Goal: Task Accomplishment & Management: Use online tool/utility

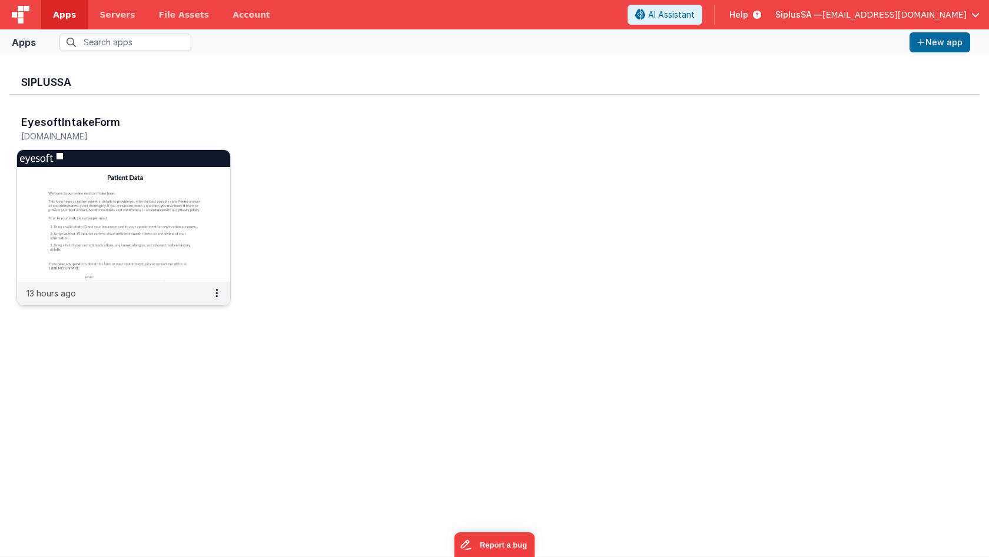
click at [181, 216] on img at bounding box center [123, 216] width 213 height 132
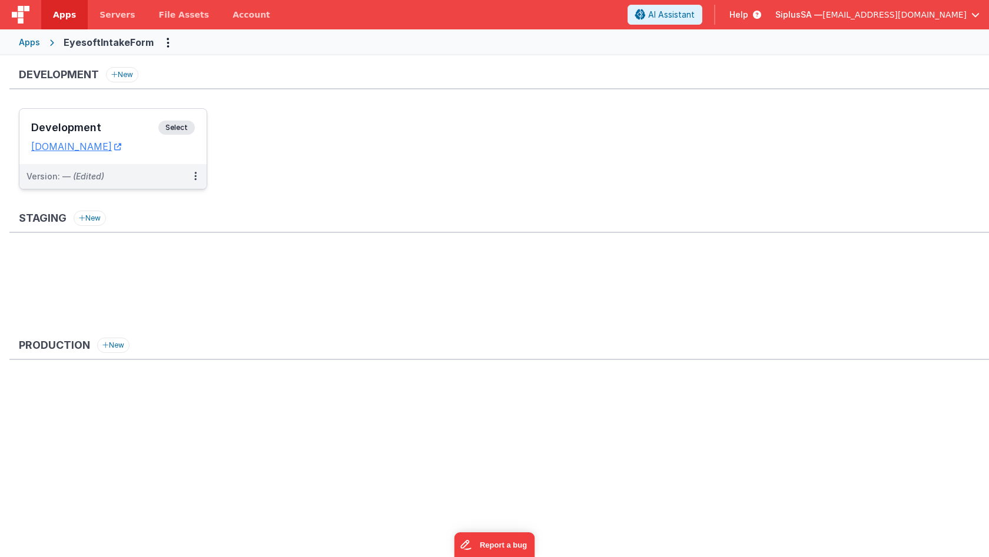
click at [183, 130] on span "Select" at bounding box center [176, 128] width 36 height 14
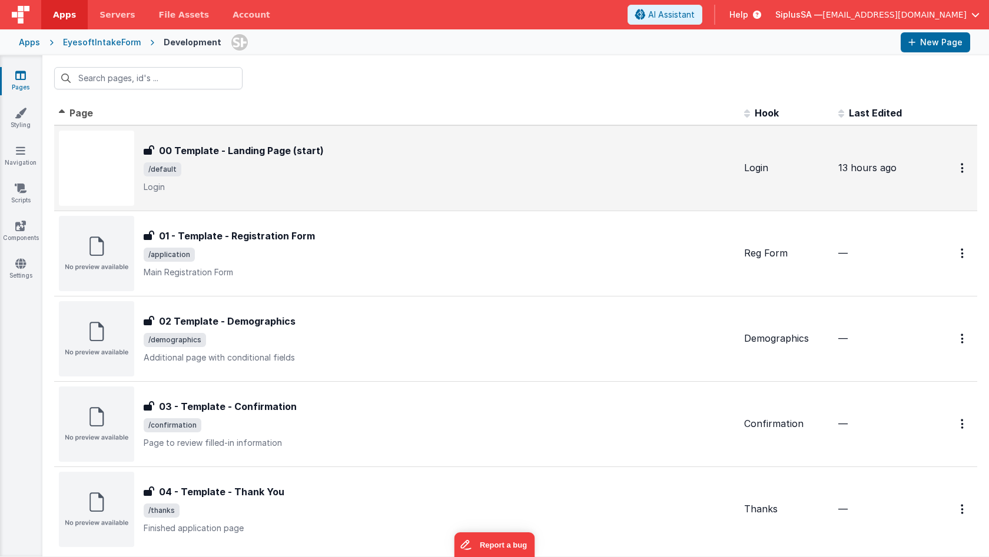
click at [399, 156] on div "00 Template - Landing Page (start)" at bounding box center [439, 151] width 591 height 14
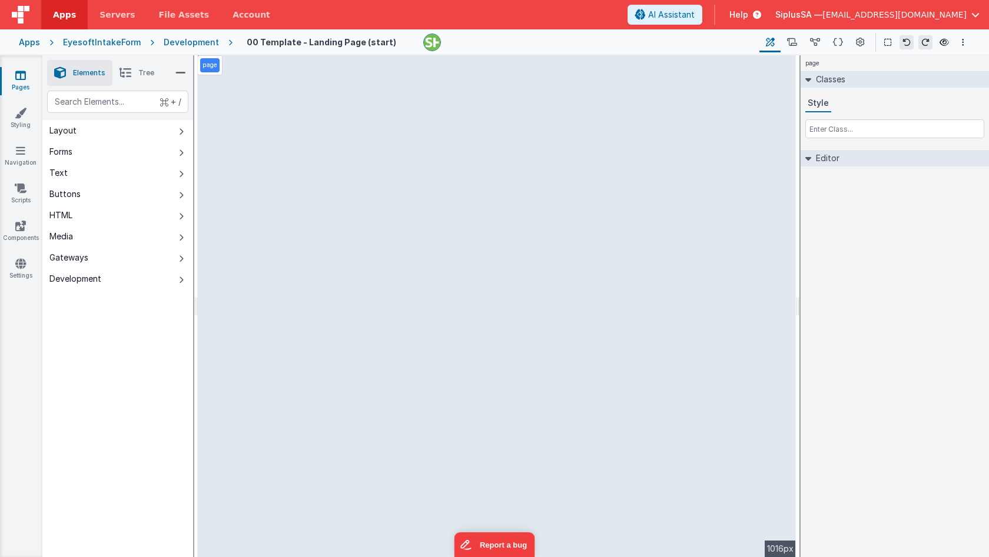
click at [171, 42] on div "Development" at bounding box center [191, 42] width 55 height 12
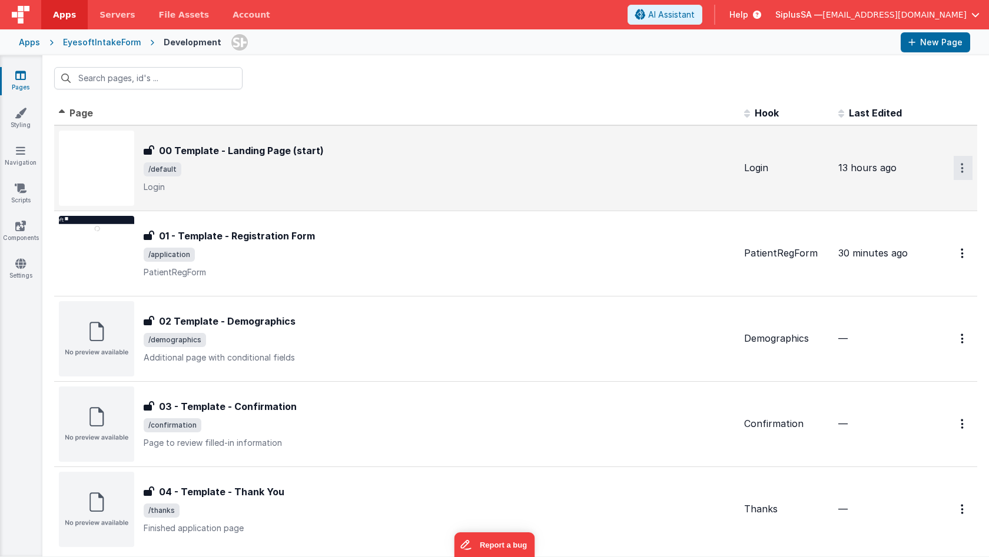
click at [961, 166] on icon "Options" at bounding box center [962, 168] width 3 height 10
click at [925, 215] on link "Preview" at bounding box center [921, 216] width 104 height 21
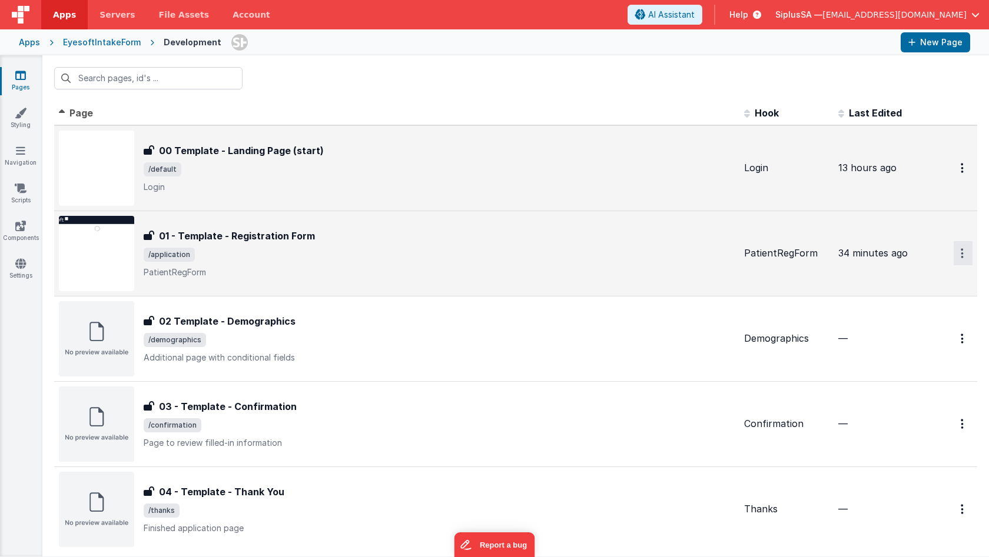
click at [953, 180] on button "Options" at bounding box center [962, 168] width 19 height 24
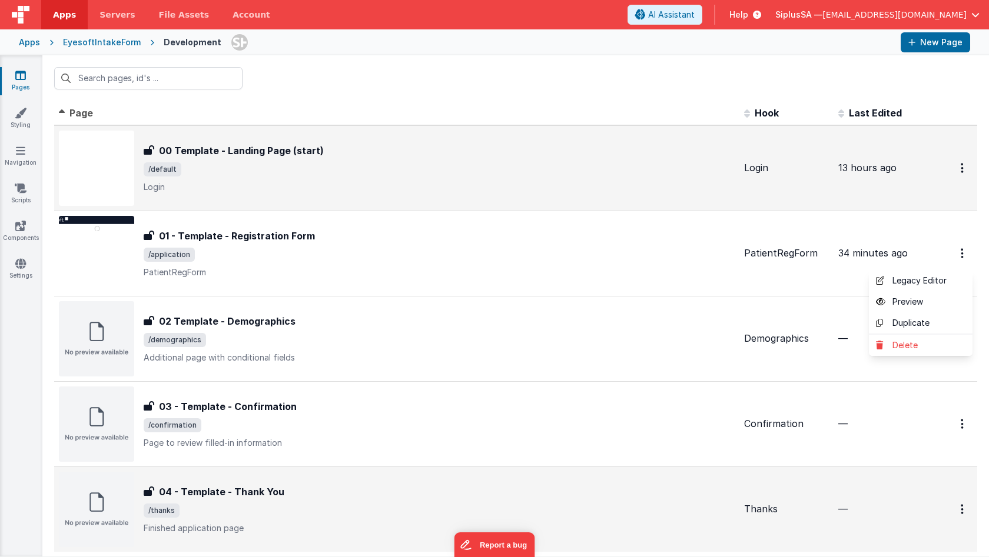
click at [704, 247] on button at bounding box center [494, 278] width 989 height 557
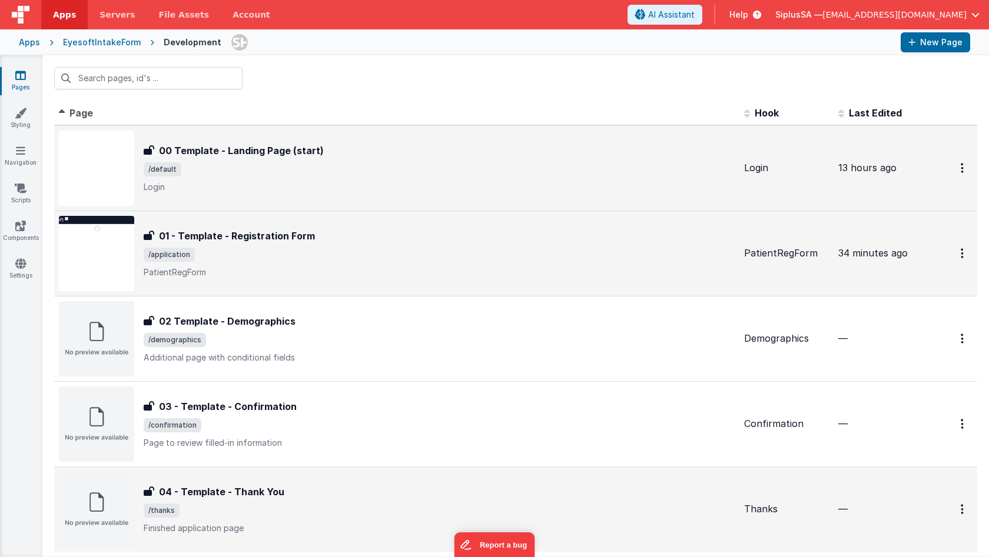
click at [623, 259] on span "/application" at bounding box center [439, 255] width 591 height 14
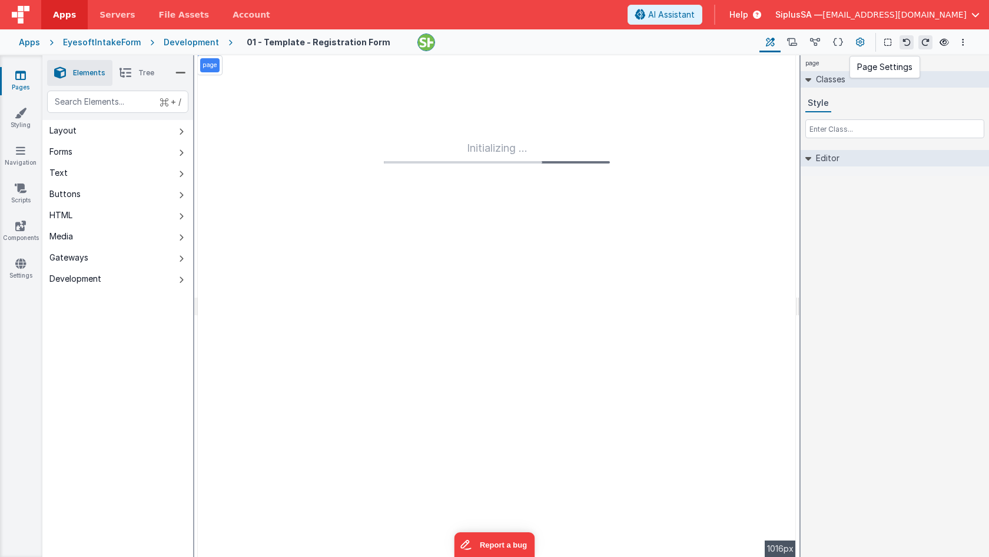
click at [858, 42] on icon at bounding box center [860, 42] width 9 height 12
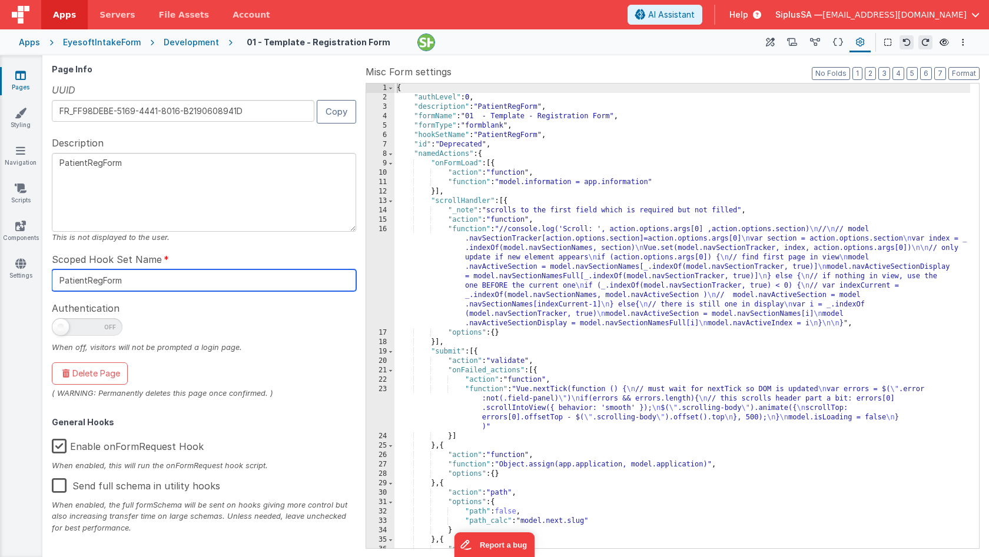
click at [168, 284] on input "PatientRegForm" at bounding box center [204, 281] width 304 height 22
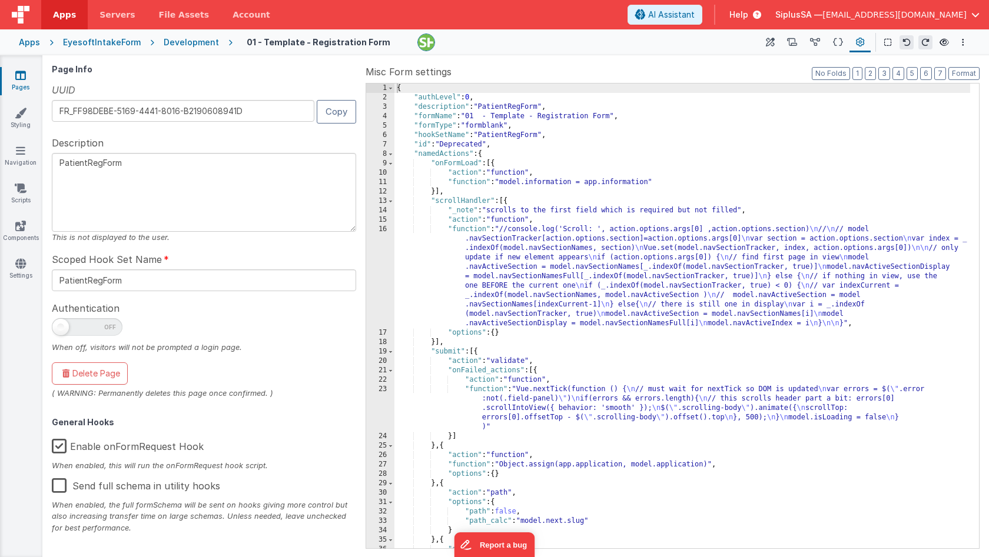
click at [150, 184] on textarea "PatientRegForm" at bounding box center [204, 192] width 304 height 79
type textarea "PatientRegForm"
click at [184, 47] on div "Development" at bounding box center [191, 42] width 55 height 12
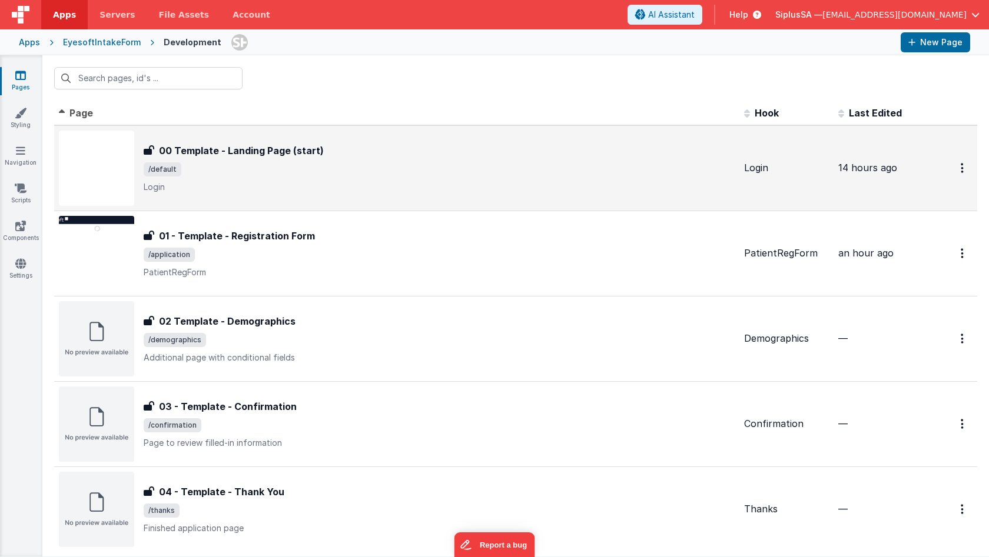
click at [288, 155] on h3 "00 Template - Landing Page (start)" at bounding box center [241, 151] width 165 height 14
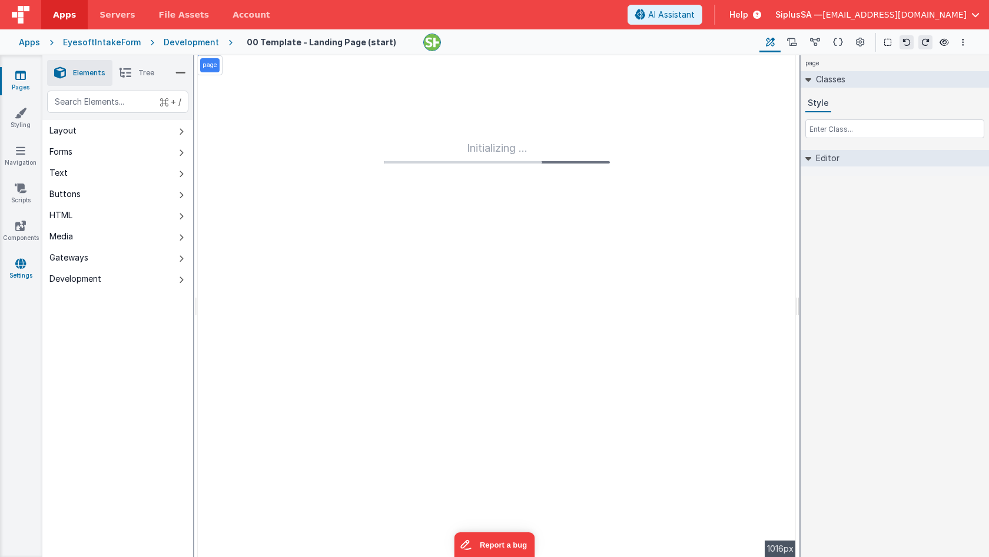
click at [25, 272] on link "Settings" at bounding box center [20, 270] width 42 height 24
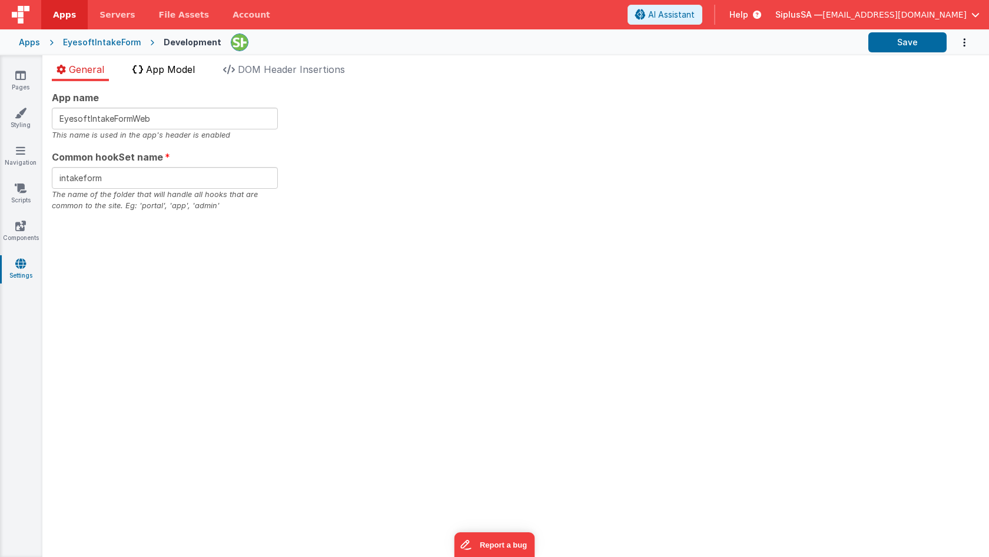
click at [172, 65] on span "App Model" at bounding box center [170, 70] width 49 height 12
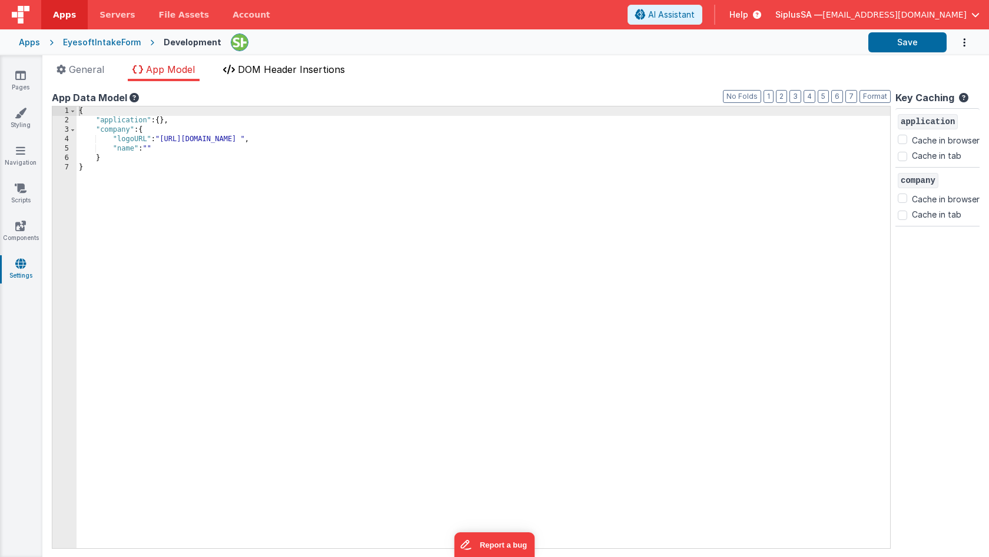
click at [291, 78] on li "DOM Header Insertions" at bounding box center [283, 71] width 131 height 19
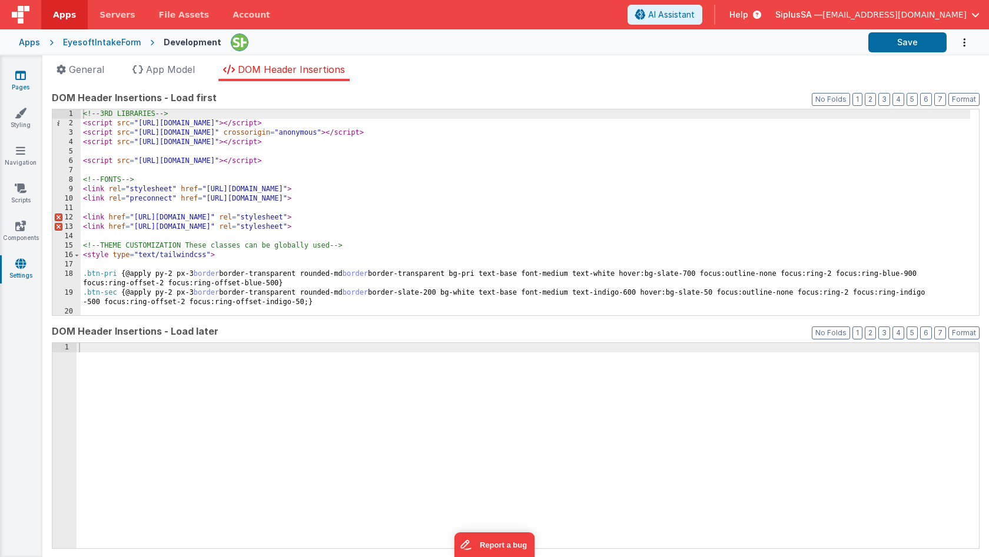
click at [25, 70] on icon at bounding box center [20, 75] width 11 height 12
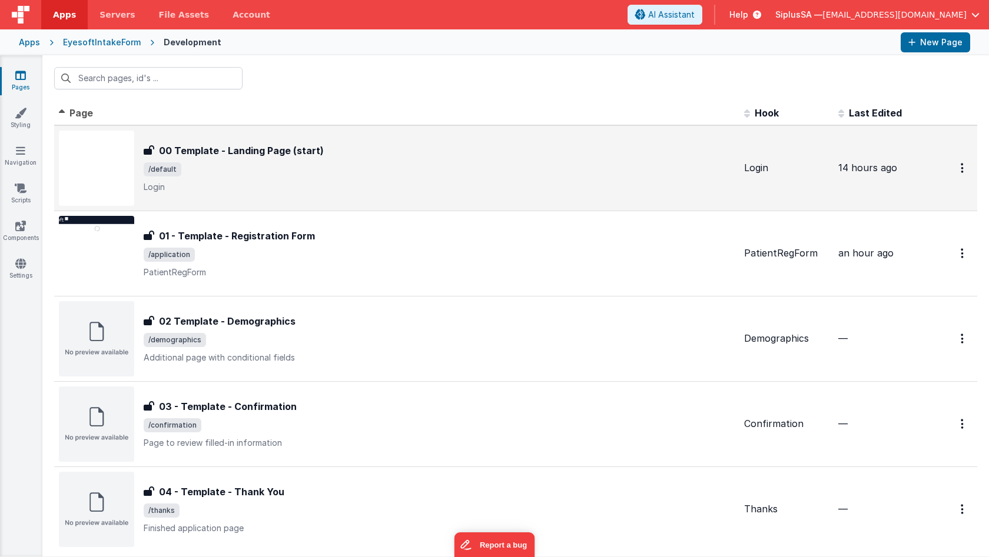
click at [294, 165] on span "/default" at bounding box center [439, 169] width 591 height 14
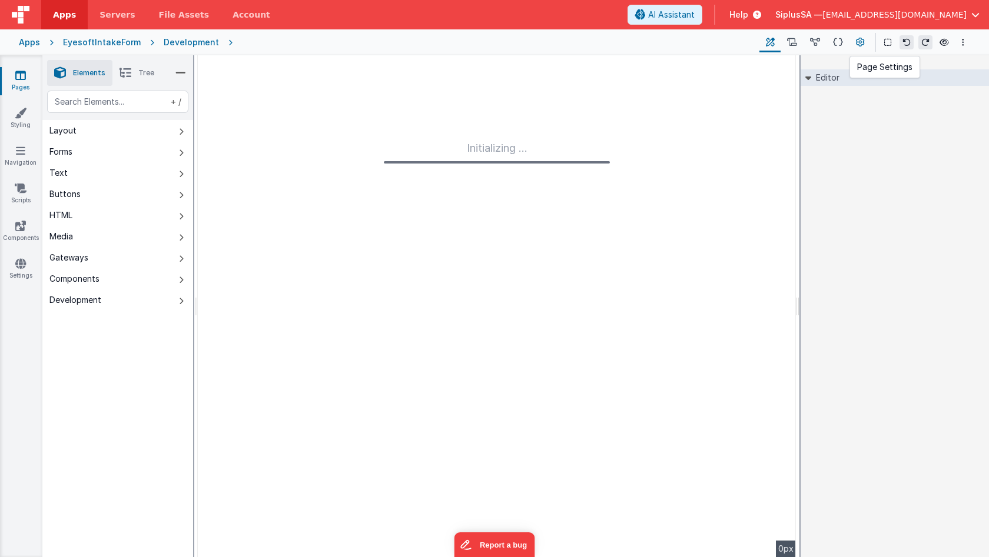
type input "FR_67643D34-2815-1749-83F7-31C06401E313"
type textarea "Login"
type input "Login"
checkbox input "false"
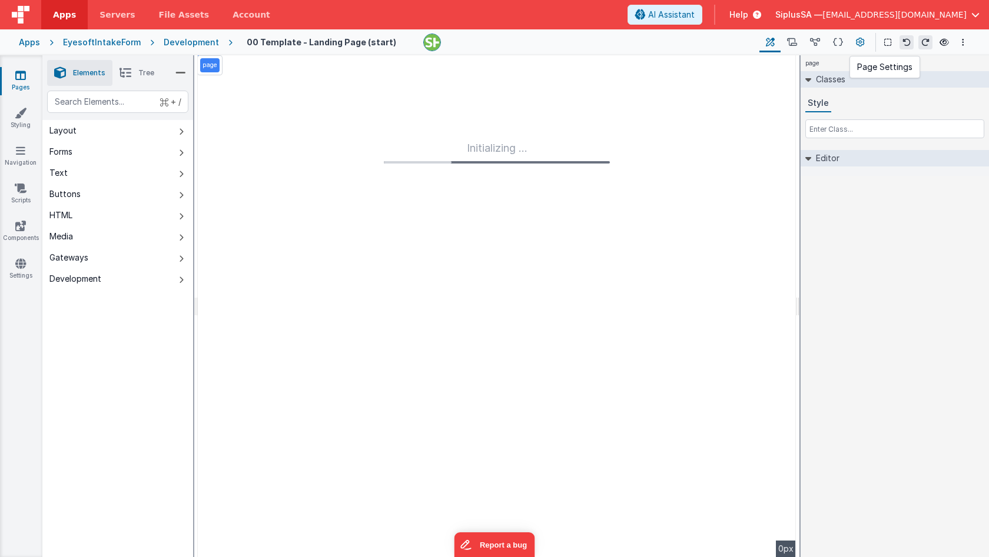
click at [859, 44] on icon at bounding box center [860, 42] width 9 height 12
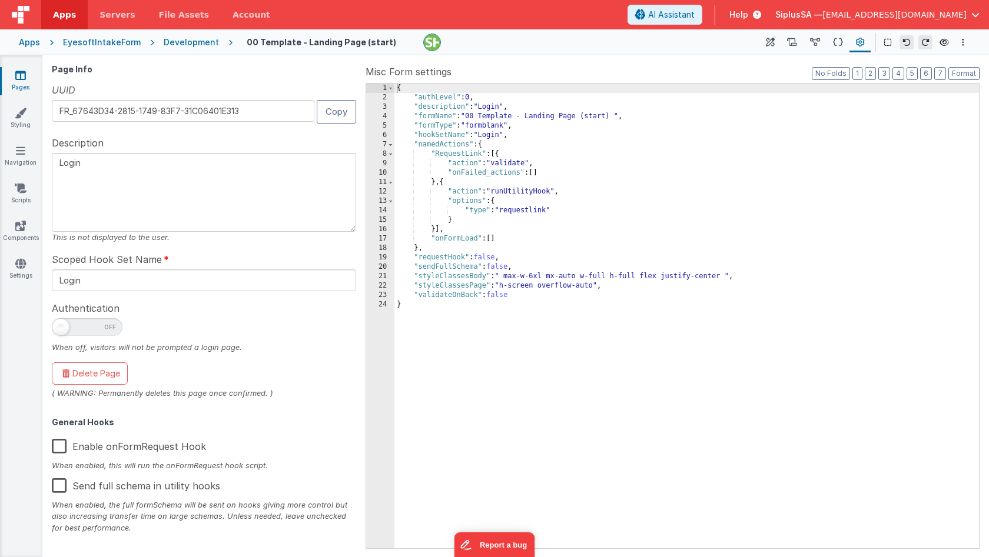
click at [544, 118] on div "{ "authLevel" : 0 , "description" : "Login" , "formName" : "00 Template - Landi…" at bounding box center [686, 326] width 584 height 484
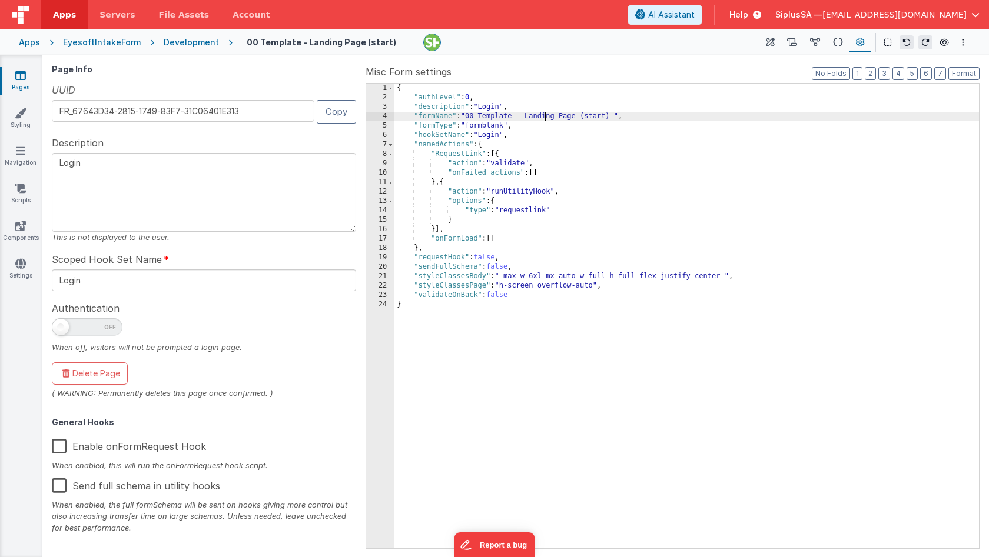
click at [544, 118] on div "{ "authLevel" : 0 , "description" : "Login" , "formName" : "00 Template - Landi…" at bounding box center [686, 326] width 584 height 484
click at [527, 117] on div "{ "authLevel" : 0 , "description" : "Login" , "formName" : "00 Template - Landi…" at bounding box center [686, 326] width 584 height 484
click at [534, 118] on div "{ "authLevel" : 0 , "description" : "Login" , "formName" : "00 Eyesoft - Landin…" at bounding box center [686, 326] width 584 height 484
drag, startPoint x: 572, startPoint y: 118, endPoint x: 601, endPoint y: 118, distance: 29.4
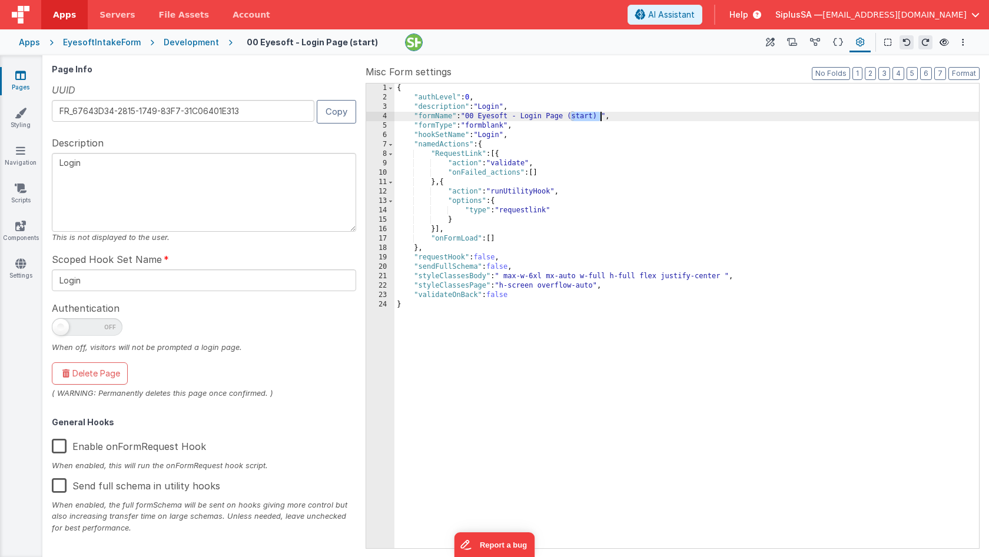
click at [601, 118] on div "{ "authLevel" : 0 , "description" : "Login" , "formName" : "00 Eyesoft - Login …" at bounding box center [686, 326] width 584 height 484
click at [509, 115] on div "{ "authLevel" : 0 , "description" : "Login" , "formName" : "00 Eyesoft - Login …" at bounding box center [686, 326] width 584 height 484
click at [524, 119] on div "{ "authLevel" : 0 , "description" : "Login" , "formName" : "00 Eyesoft - Login …" at bounding box center [686, 326] width 584 height 484
click at [966, 39] on button "Options" at bounding box center [963, 42] width 14 height 14
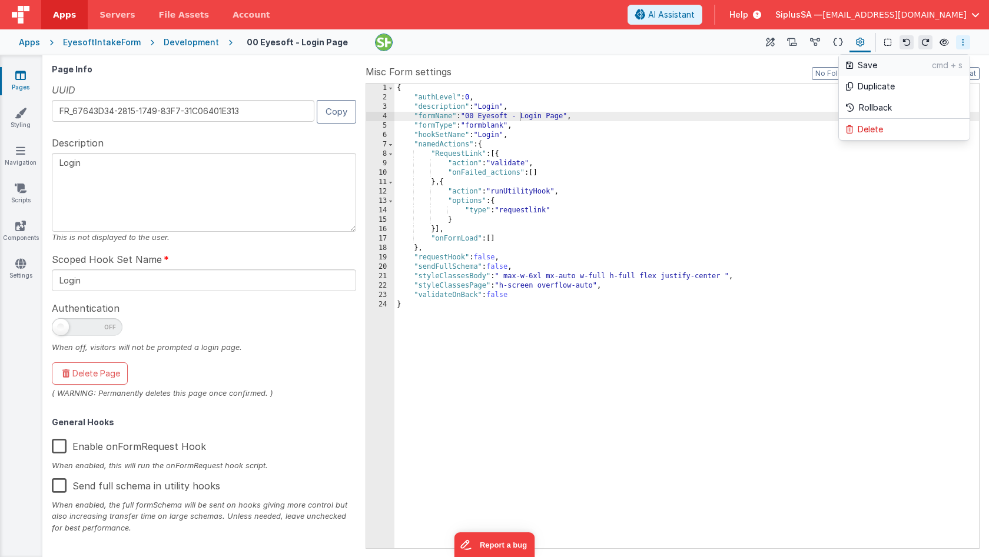
click at [888, 65] on p "Save" at bounding box center [895, 65] width 74 height 12
click at [509, 119] on div "{ "authLevel" : 0 , "description" : "Login" , "formName" : "00 Eyesoft - Login …" at bounding box center [686, 326] width 584 height 484
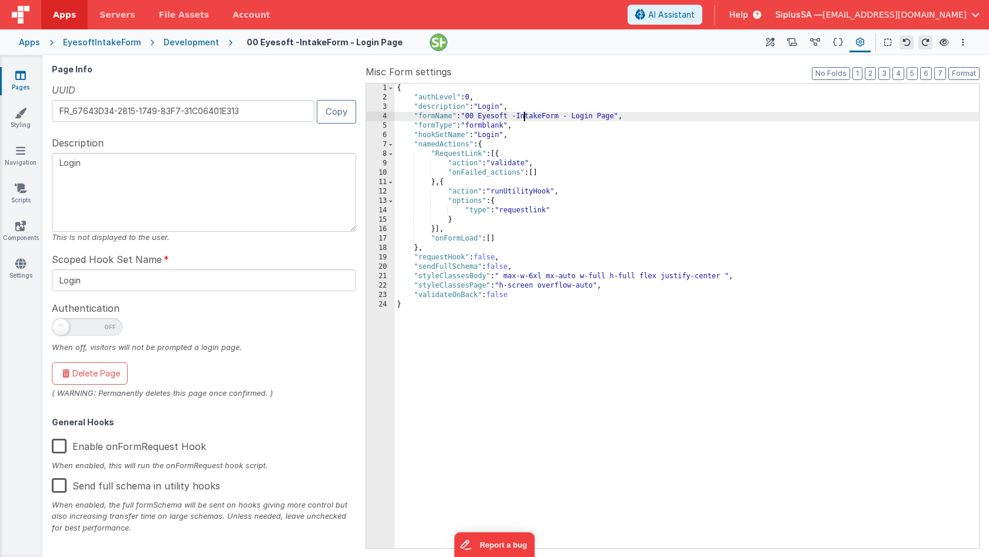
click at [522, 119] on div "{ "authLevel" : 0 , "description" : "Login" , "formName" : "00 Eyesoft -IntakeF…" at bounding box center [686, 326] width 584 height 484
click at [519, 114] on div "{ "authLevel" : 0 , "description" : "Login" , "formName" : "00 Eyesoft -IntakeF…" at bounding box center [686, 326] width 584 height 484
click at [507, 117] on div "{ "authLevel" : 0 , "description" : "Login" , "formName" : "00 Eyesoft - Intake…" at bounding box center [686, 326] width 584 height 484
drag, startPoint x: 468, startPoint y: 117, endPoint x: 589, endPoint y: 112, distance: 120.7
click at [589, 112] on div "{ "authLevel" : 0 , "description" : "Login" , "formName" : "00 EyesoftWeb - Int…" at bounding box center [686, 326] width 584 height 484
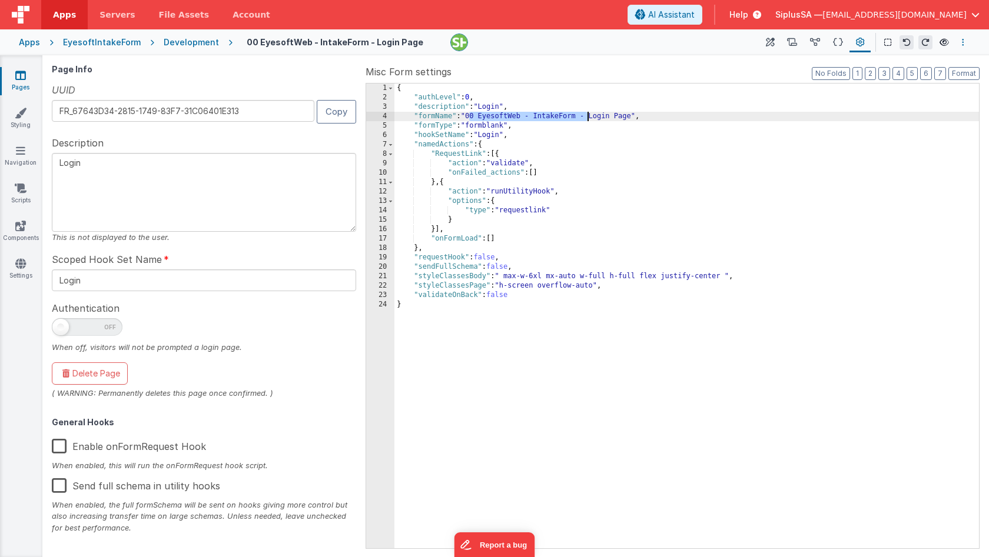
click at [967, 41] on button "Options" at bounding box center [963, 42] width 14 height 14
click at [909, 70] on p "Save" at bounding box center [895, 65] width 74 height 12
click at [182, 39] on div "Development" at bounding box center [191, 42] width 55 height 12
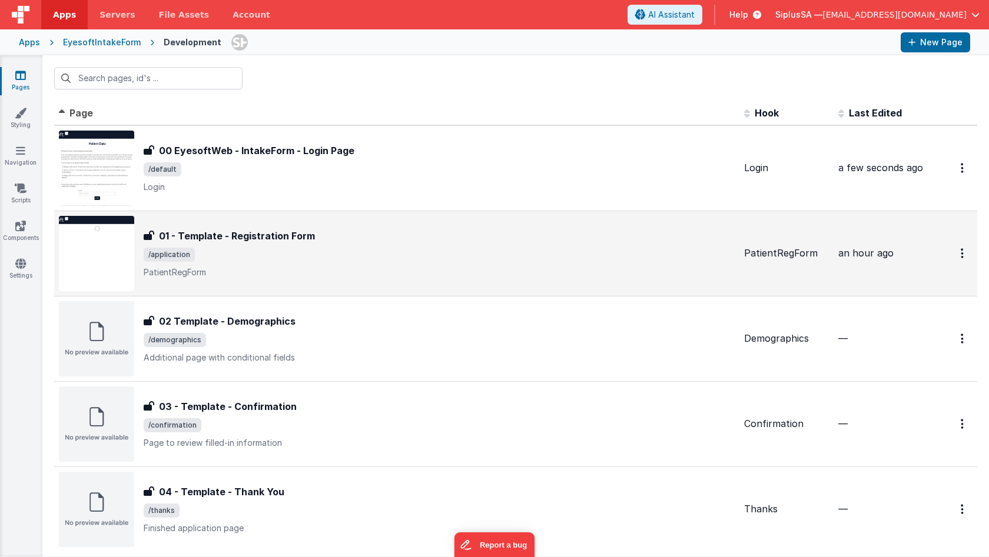
click at [896, 257] on div "an hour ago" at bounding box center [880, 254] width 85 height 14
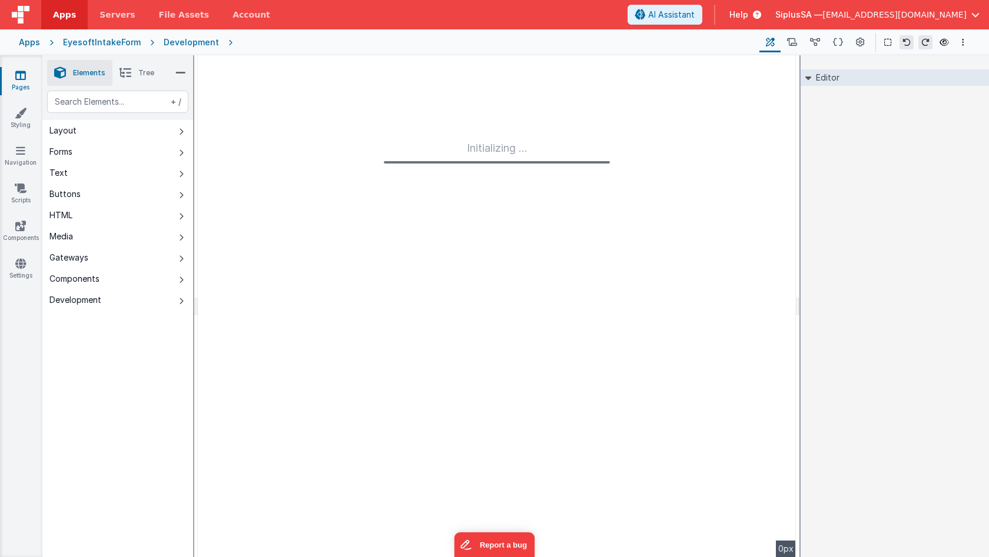
type input "FR_FF98DEBE-5169-4441-8016-B2190608941D"
type textarea "PatientRegForm"
type input "PatientRegForm"
checkbox input "false"
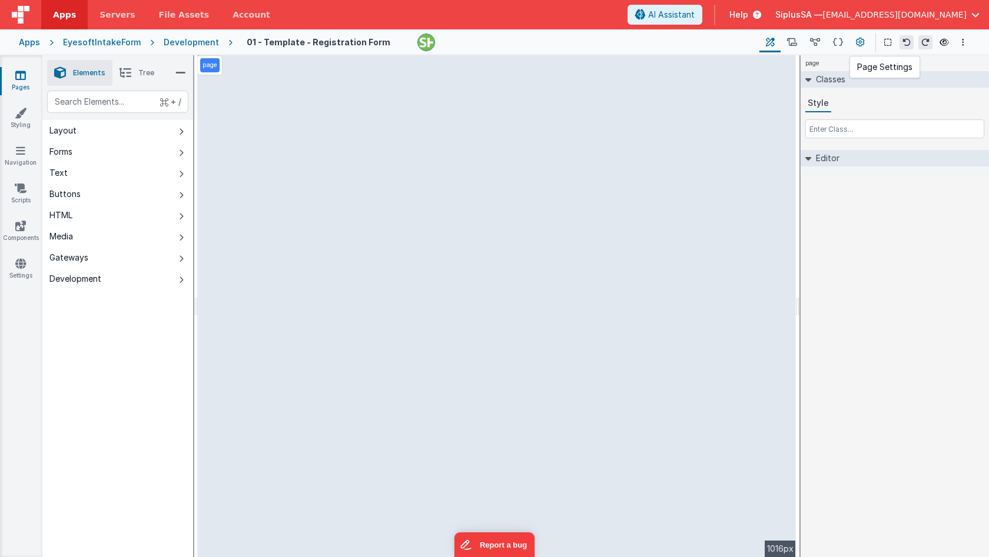
click at [858, 43] on icon at bounding box center [860, 42] width 9 height 12
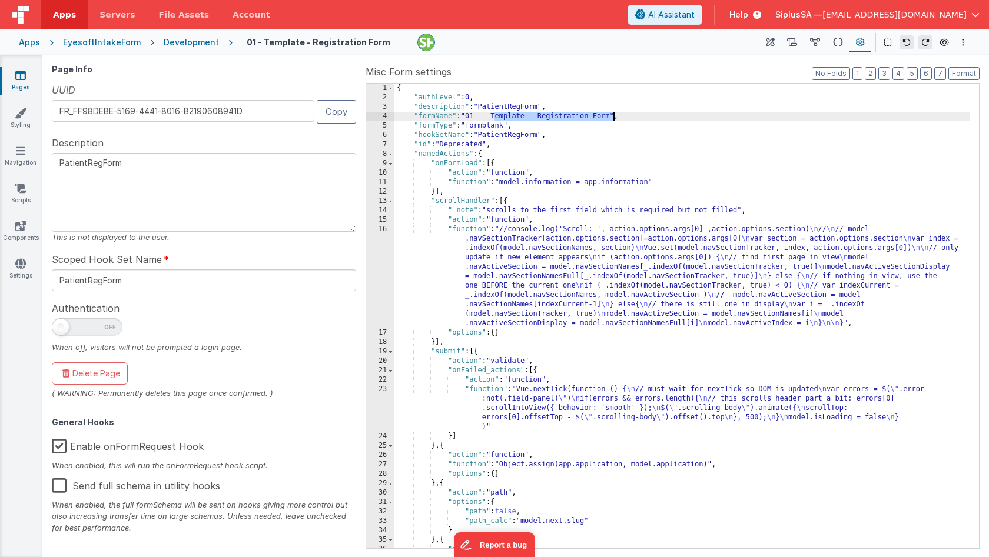
drag, startPoint x: 495, startPoint y: 117, endPoint x: 613, endPoint y: 115, distance: 117.7
click at [613, 115] on div "{ "authLevel" : 0 , "description" : "PatientRegForm" , "formName" : "01 - Templ…" at bounding box center [682, 326] width 576 height 484
drag, startPoint x: 506, startPoint y: 118, endPoint x: 492, endPoint y: 118, distance: 14.1
click at [492, 118] on div "{ "authLevel" : 0 , "description" : "PatientRegForm" , "formName" : "01 - 00 Ey…" at bounding box center [682, 326] width 576 height 484
click at [486, 117] on div "{ "authLevel" : 0 , "description" : "PatientRegForm" , "formName" : "01 - Eyeso…" at bounding box center [682, 326] width 576 height 484
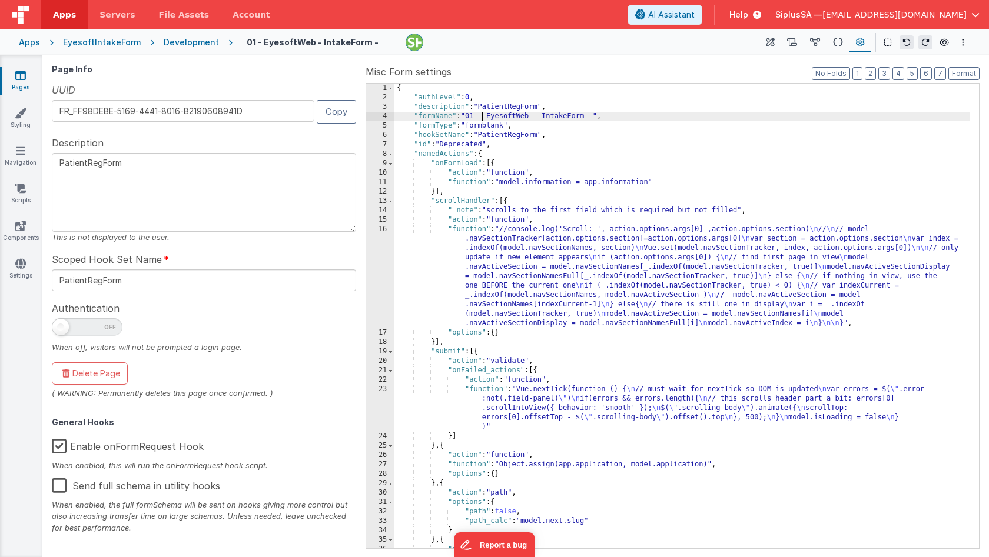
click at [594, 118] on div "{ "authLevel" : 0 , "description" : "PatientRegForm" , "formName" : "01 - Eyeso…" at bounding box center [682, 326] width 576 height 484
click at [961, 37] on button "Options" at bounding box center [963, 42] width 14 height 14
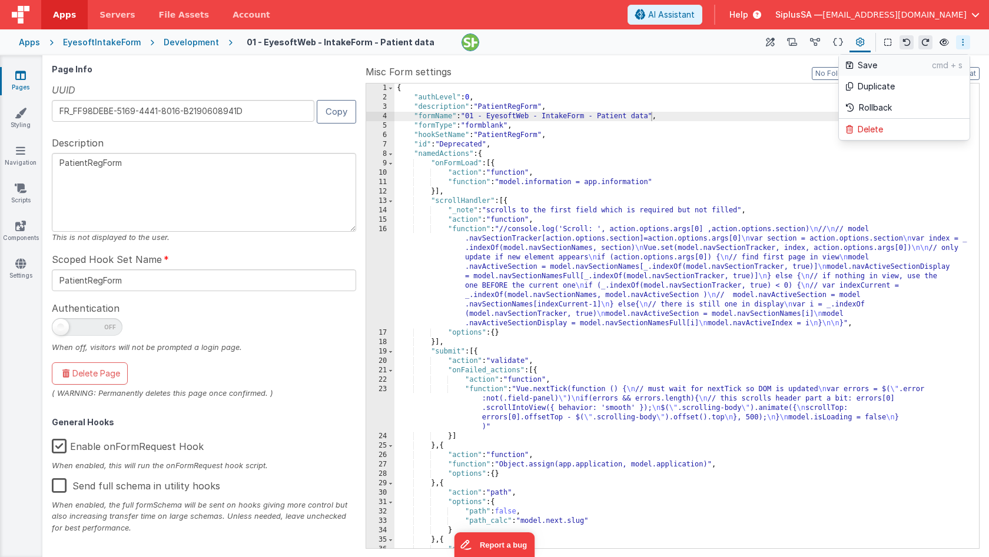
click at [925, 66] on p "Save" at bounding box center [895, 65] width 74 height 12
click at [190, 44] on div "Development" at bounding box center [191, 42] width 55 height 12
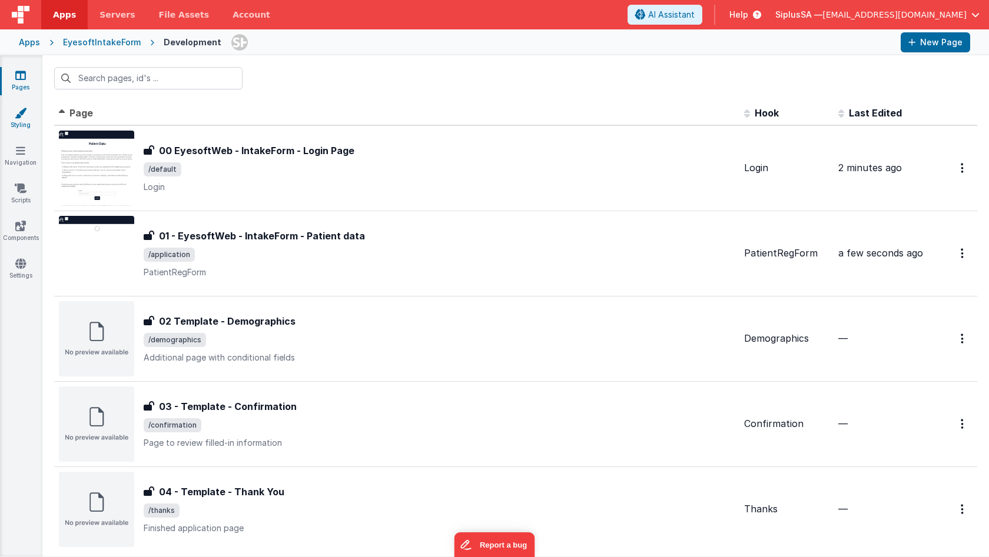
click at [28, 110] on link "Styling" at bounding box center [20, 119] width 42 height 24
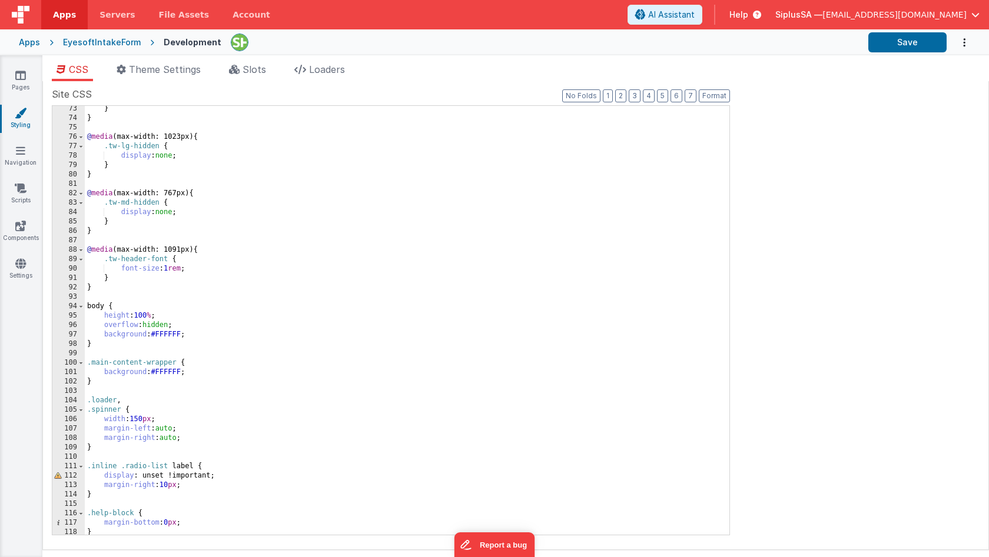
scroll to position [1125, 0]
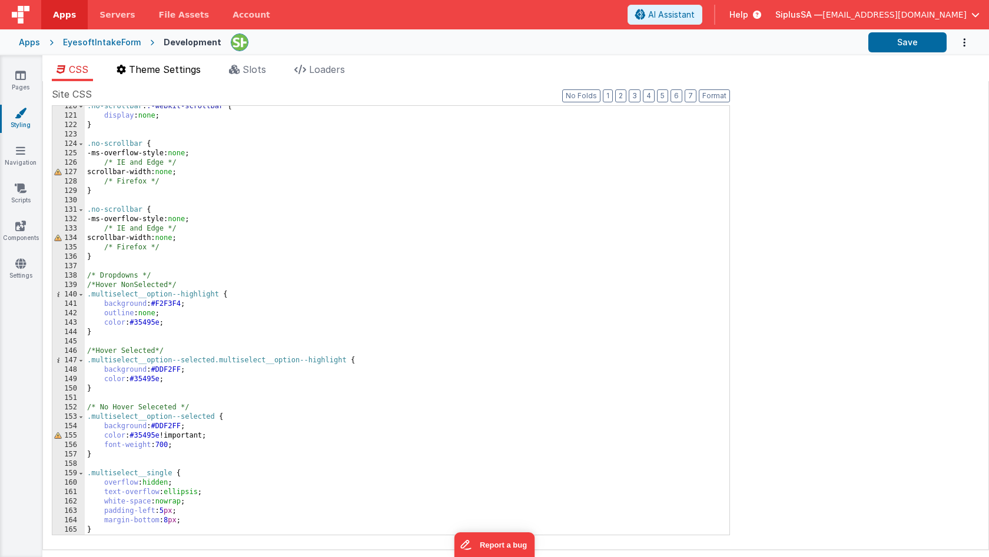
click at [185, 75] on span "Theme Settings" at bounding box center [165, 70] width 72 height 12
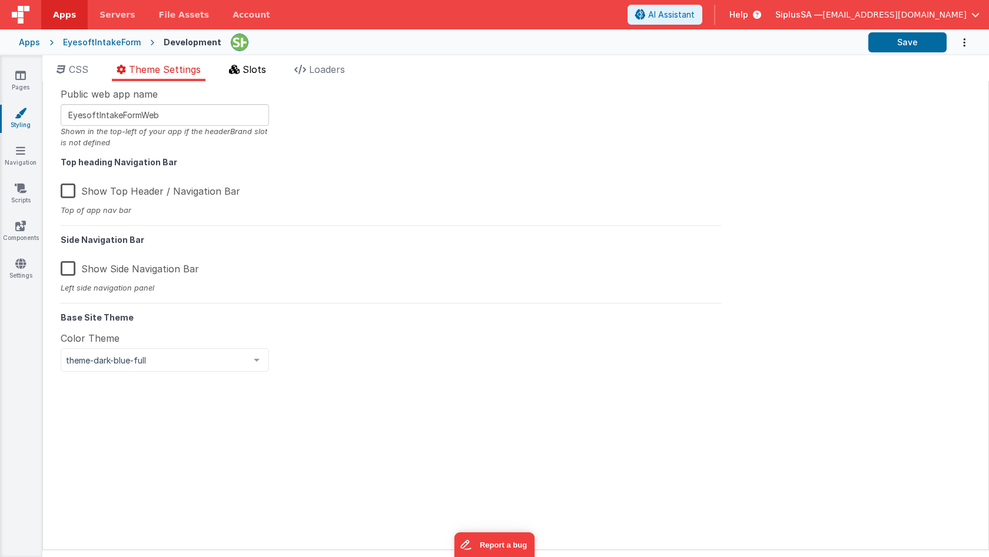
click at [258, 73] on span "Slots" at bounding box center [254, 70] width 24 height 12
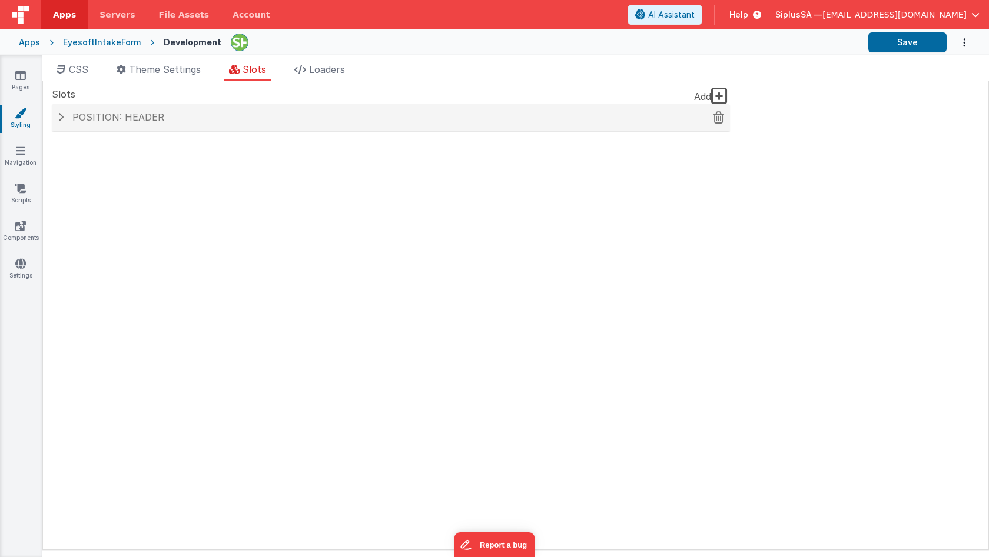
click at [61, 112] on span at bounding box center [61, 116] width 6 height 9
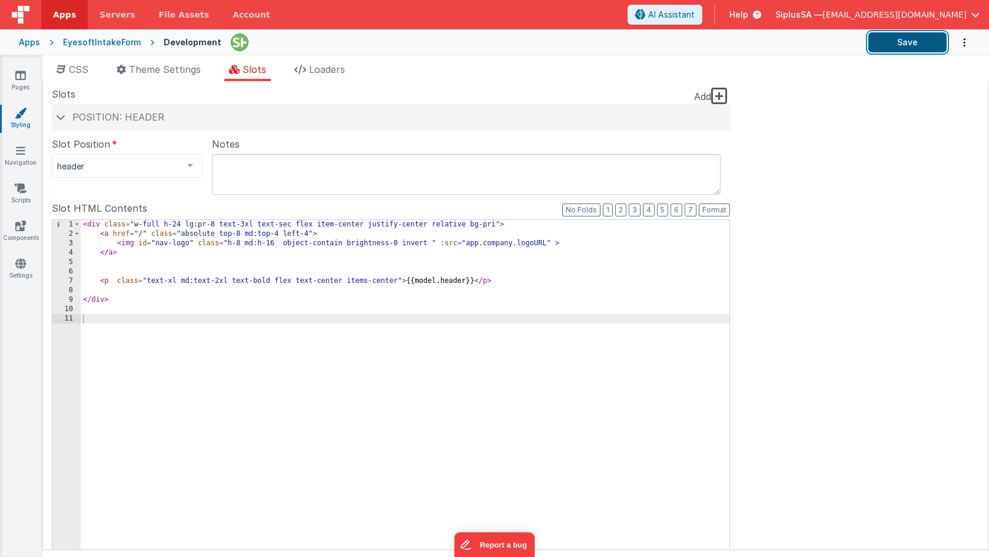
click at [899, 51] on button "Save" at bounding box center [907, 42] width 78 height 20
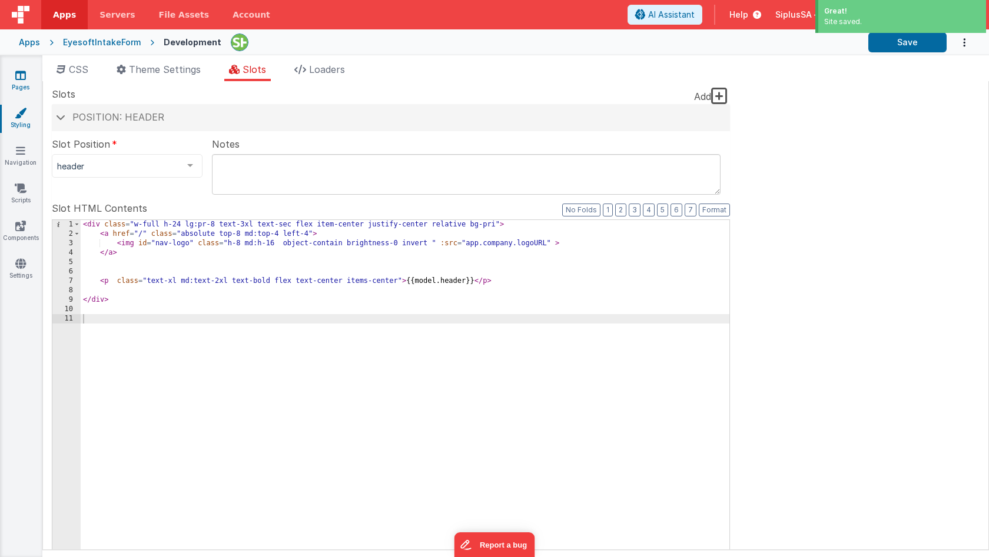
click at [36, 84] on link "Pages" at bounding box center [20, 81] width 42 height 24
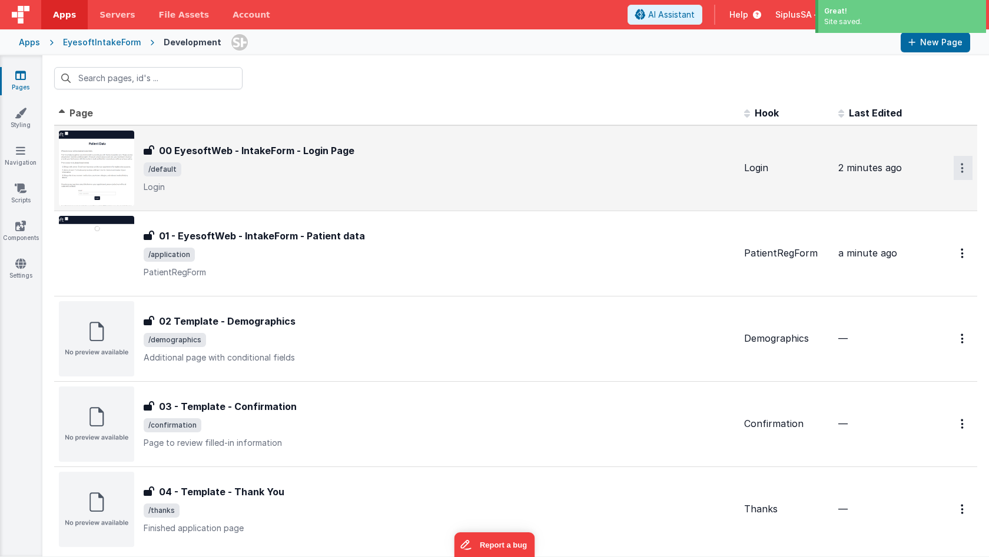
click at [956, 172] on button "Options" at bounding box center [962, 168] width 19 height 24
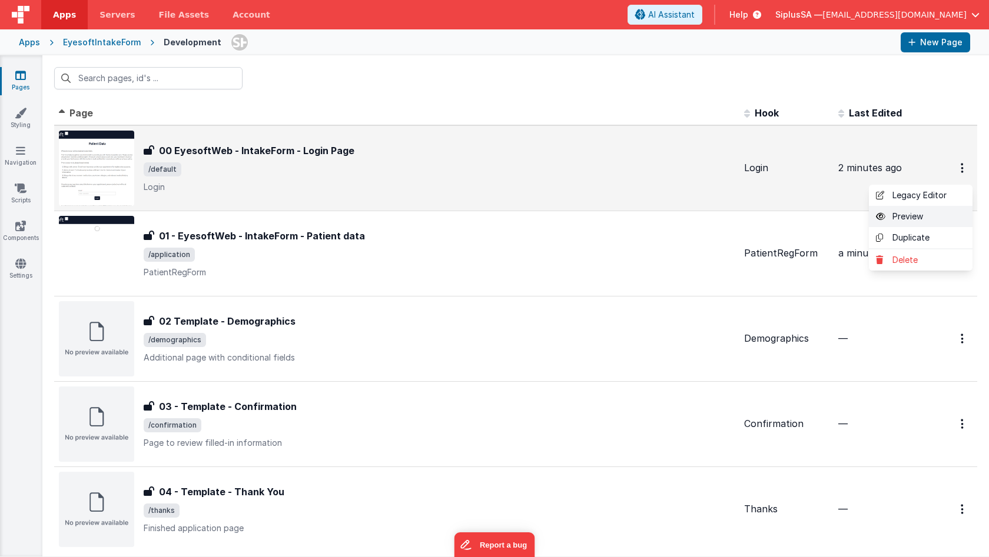
click at [913, 214] on link "Preview" at bounding box center [921, 216] width 104 height 21
click at [21, 258] on icon at bounding box center [20, 264] width 11 height 12
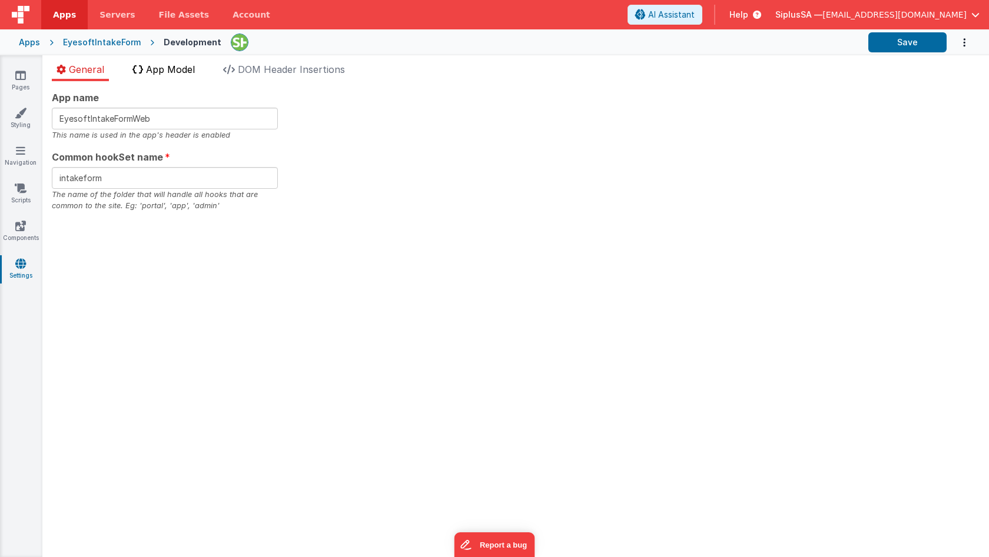
click at [182, 71] on span "App Model" at bounding box center [170, 70] width 49 height 12
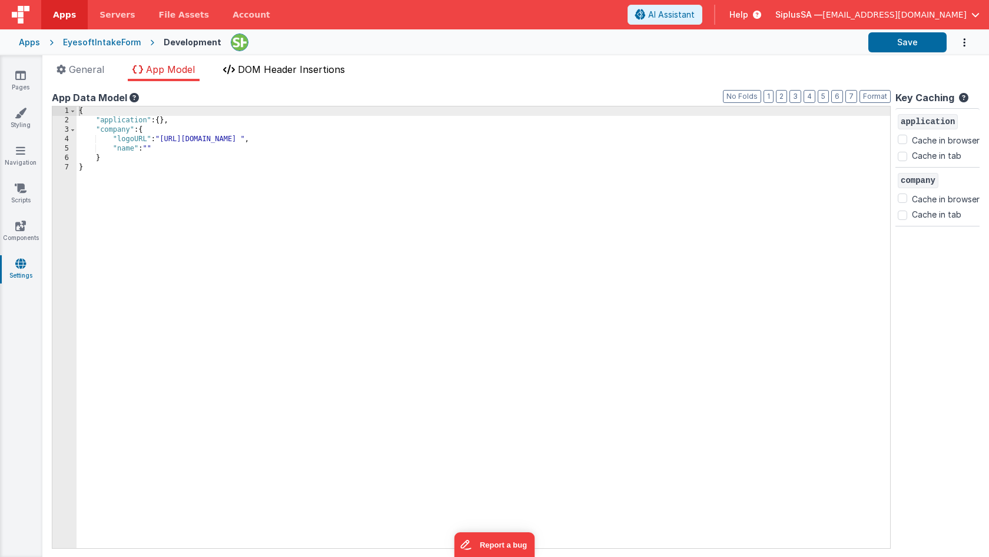
click at [275, 77] on li "DOM Header Insertions" at bounding box center [283, 71] width 131 height 19
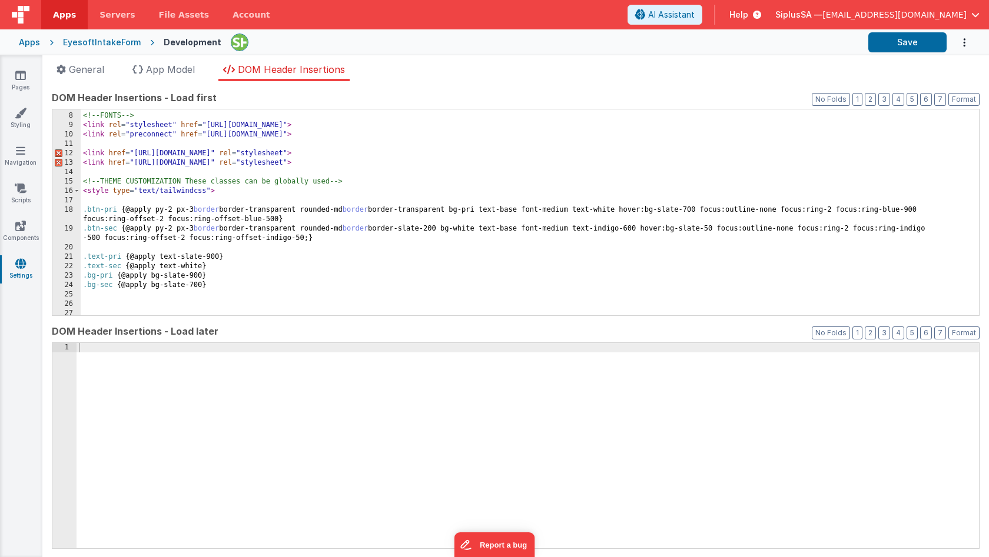
scroll to position [77, 0]
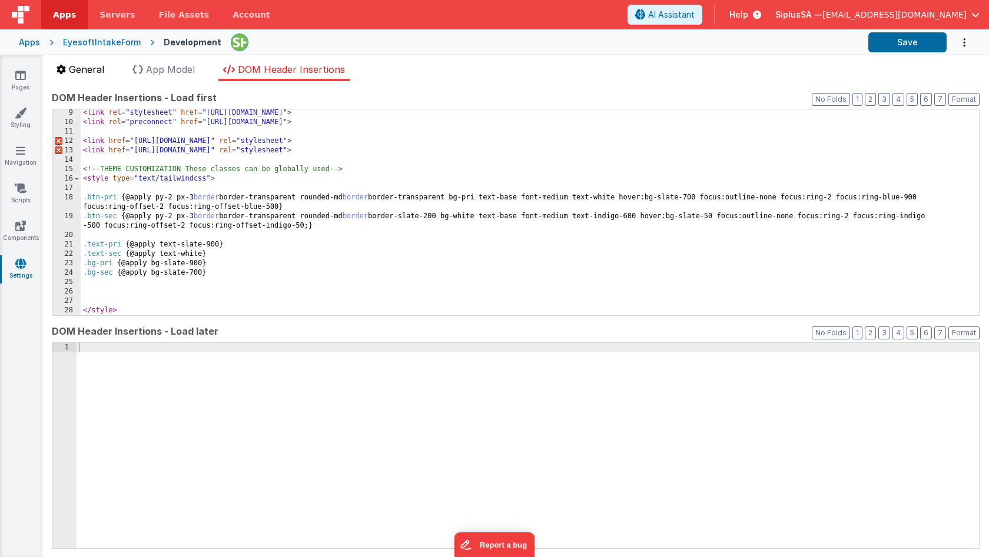
click at [98, 68] on span "General" at bounding box center [86, 70] width 35 height 12
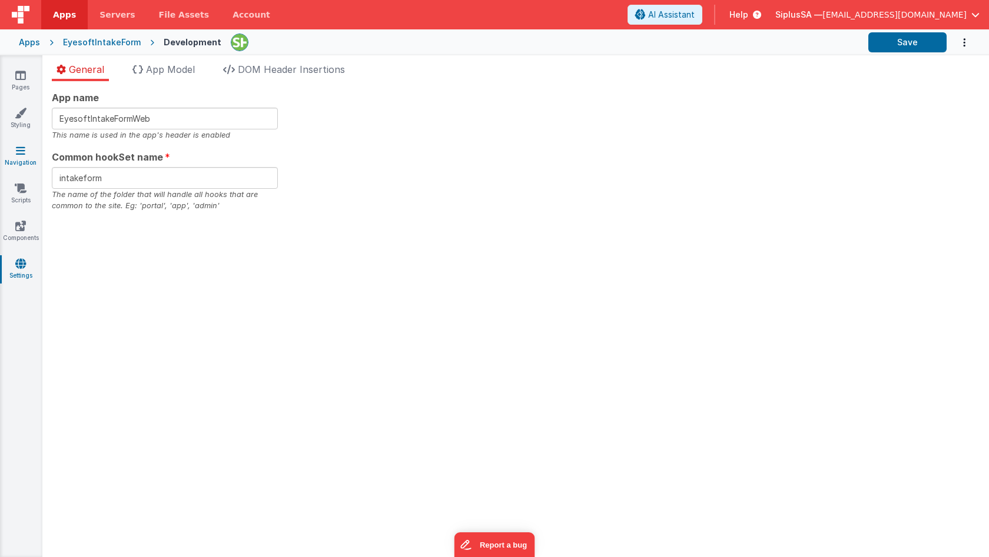
click at [25, 147] on link "Navigation" at bounding box center [20, 157] width 42 height 24
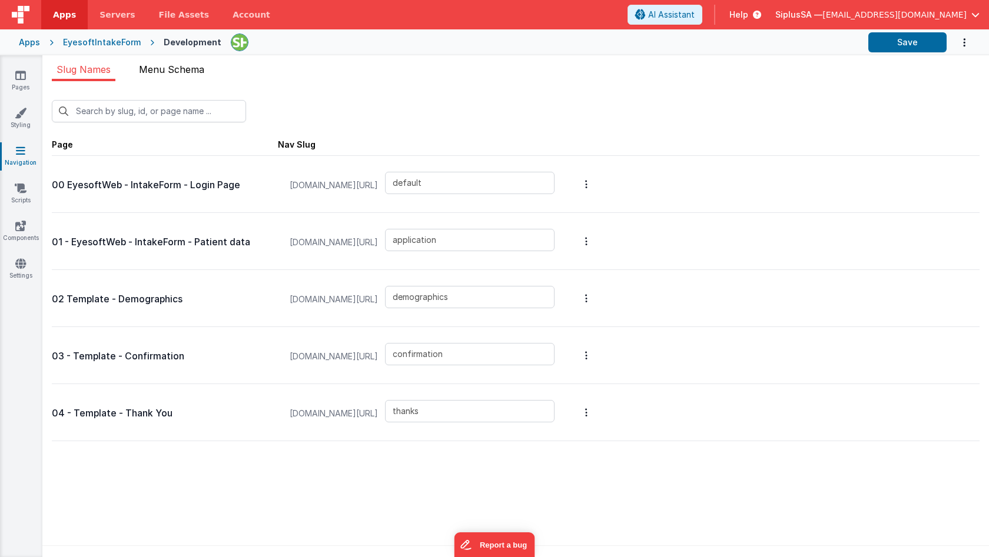
click at [177, 68] on span "Menu Schema" at bounding box center [171, 70] width 65 height 12
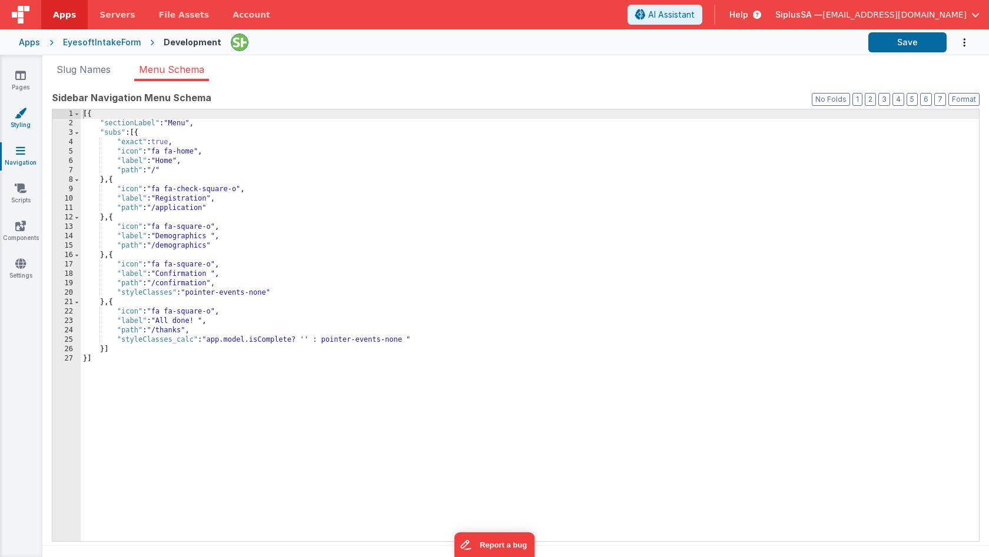
click at [35, 109] on link "Styling" at bounding box center [20, 119] width 42 height 24
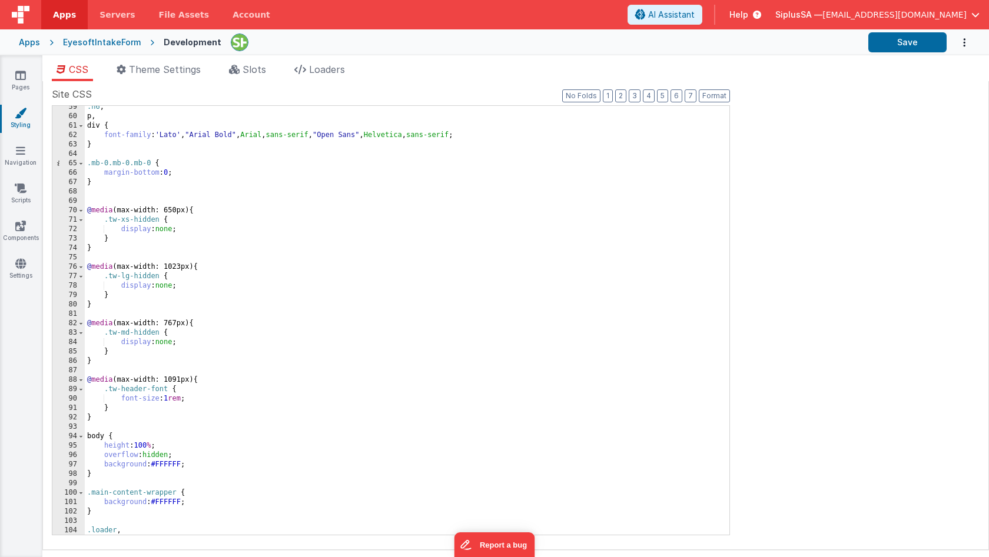
scroll to position [554, 0]
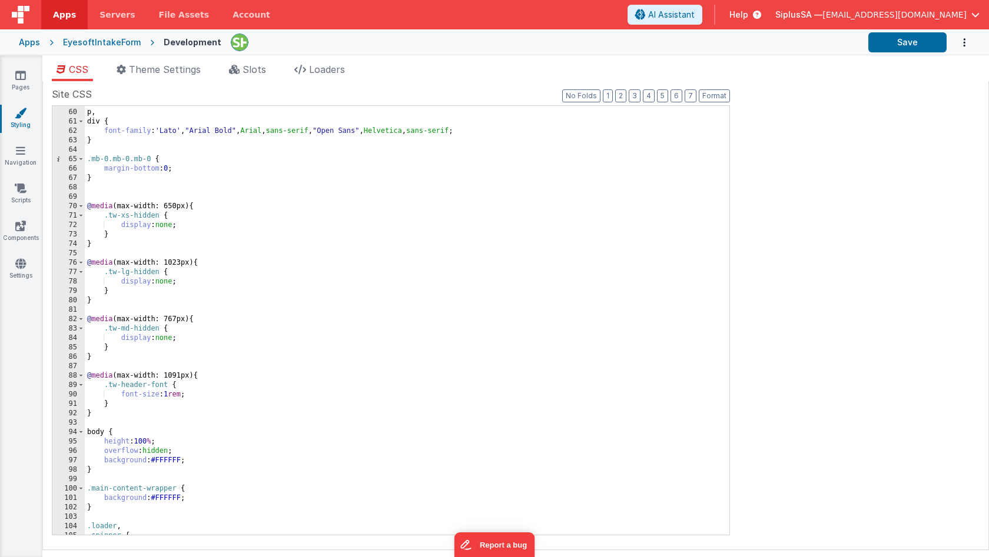
click at [70, 19] on span "Apps" at bounding box center [64, 15] width 23 height 12
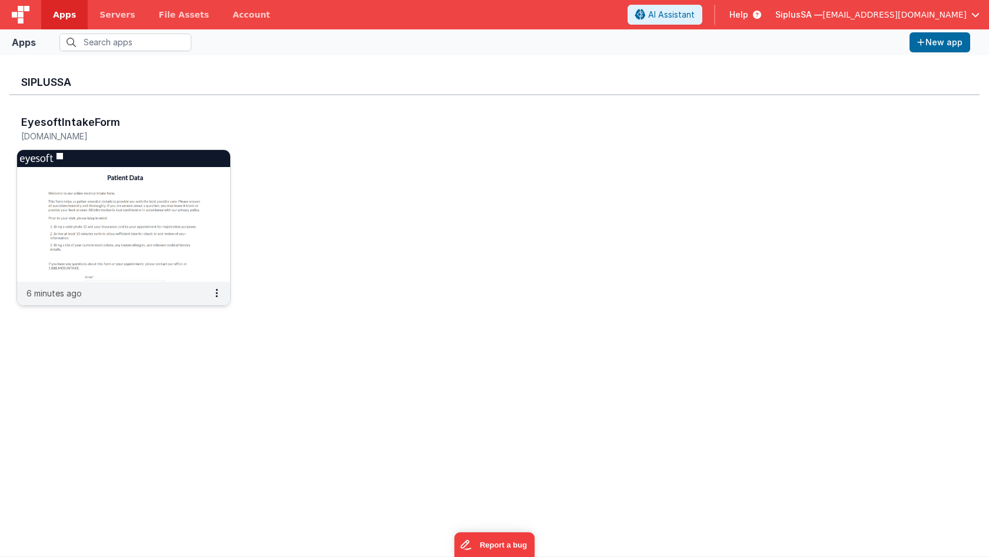
click at [187, 237] on img at bounding box center [123, 216] width 213 height 132
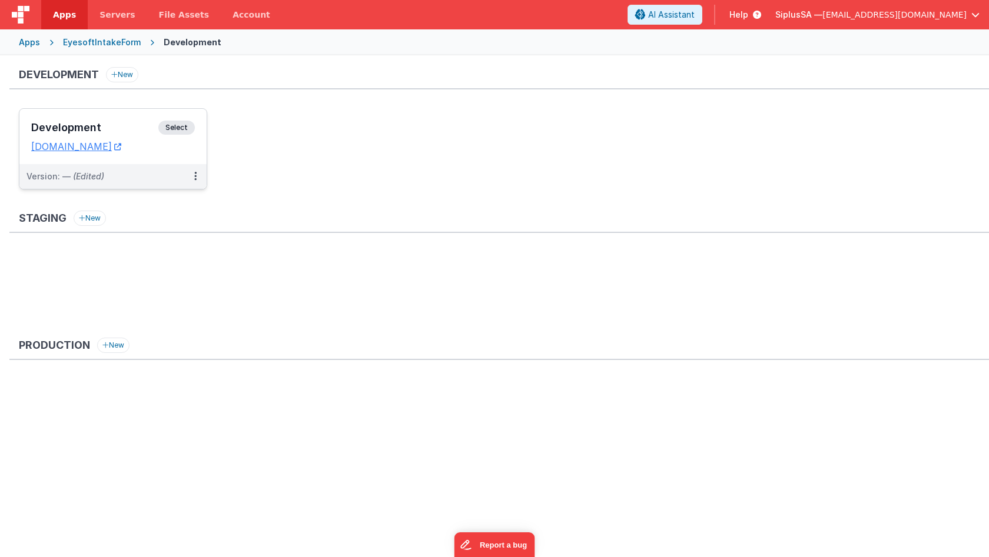
click at [180, 134] on span "Select" at bounding box center [176, 128] width 36 height 14
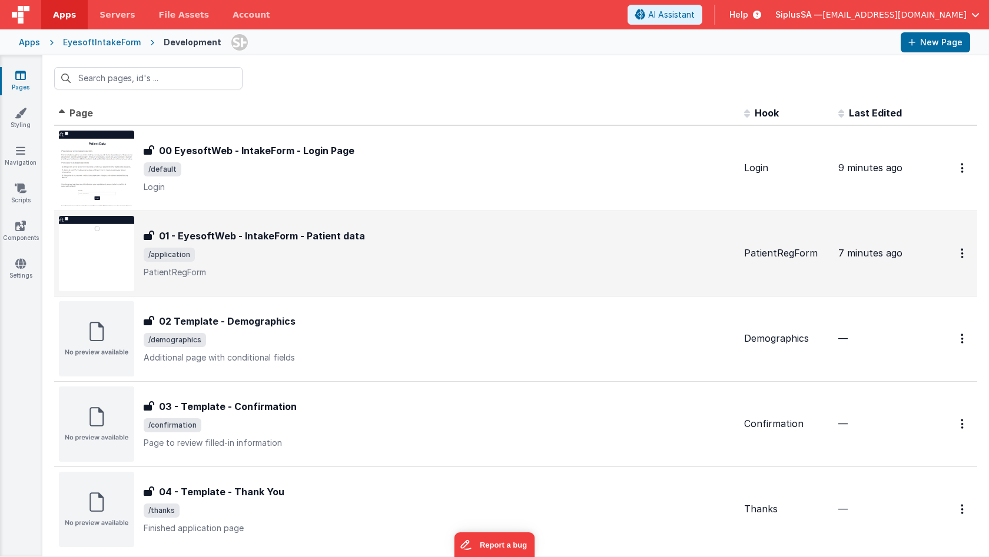
click at [293, 238] on h3 "01 - EyesoftWeb - IntakeForm - Patient data" at bounding box center [262, 236] width 206 height 14
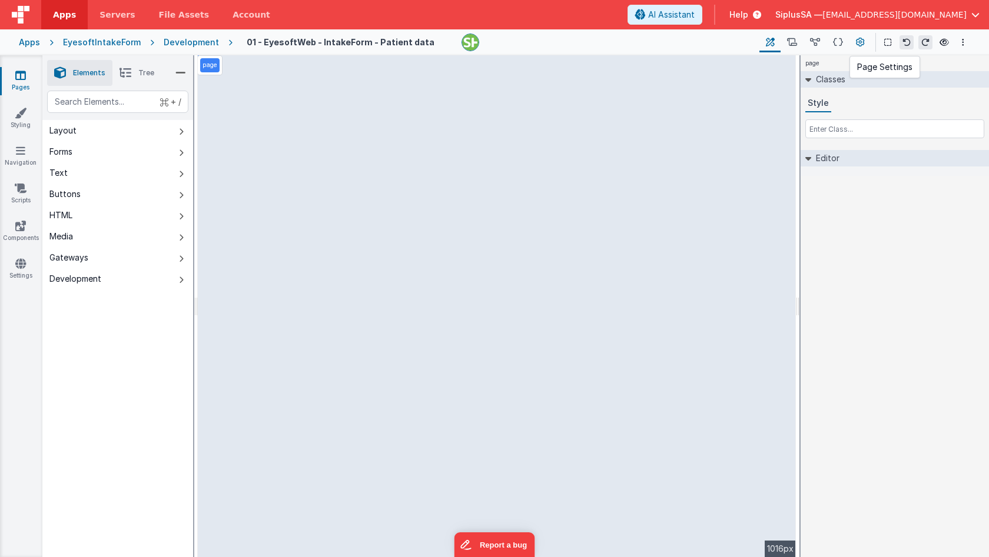
click at [856, 46] on icon at bounding box center [860, 42] width 9 height 12
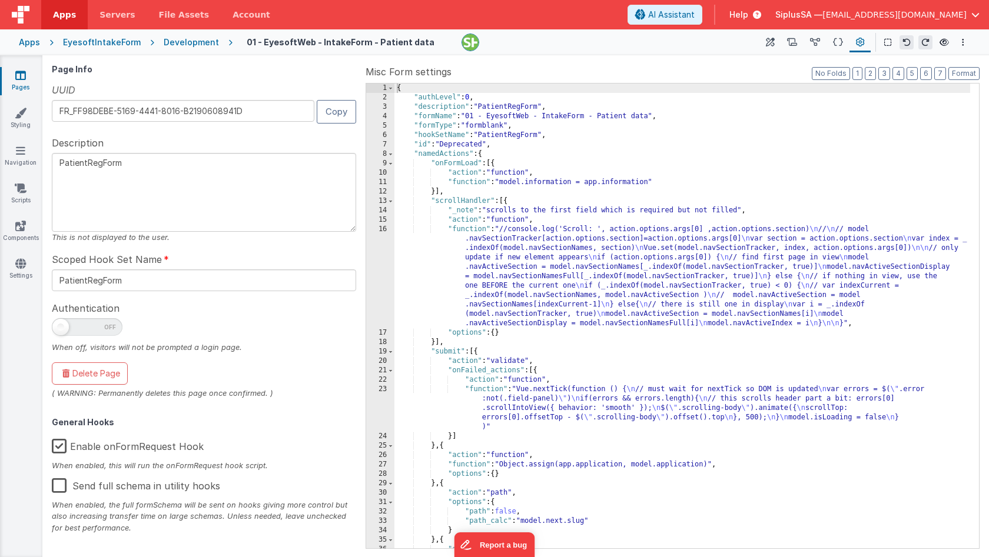
click at [200, 35] on div "Apps EyesoftIntakeForm Development 01 - EyesoftWeb - IntakeForm - Patient data …" at bounding box center [494, 42] width 989 height 26
click at [197, 41] on div "Development" at bounding box center [191, 42] width 55 height 12
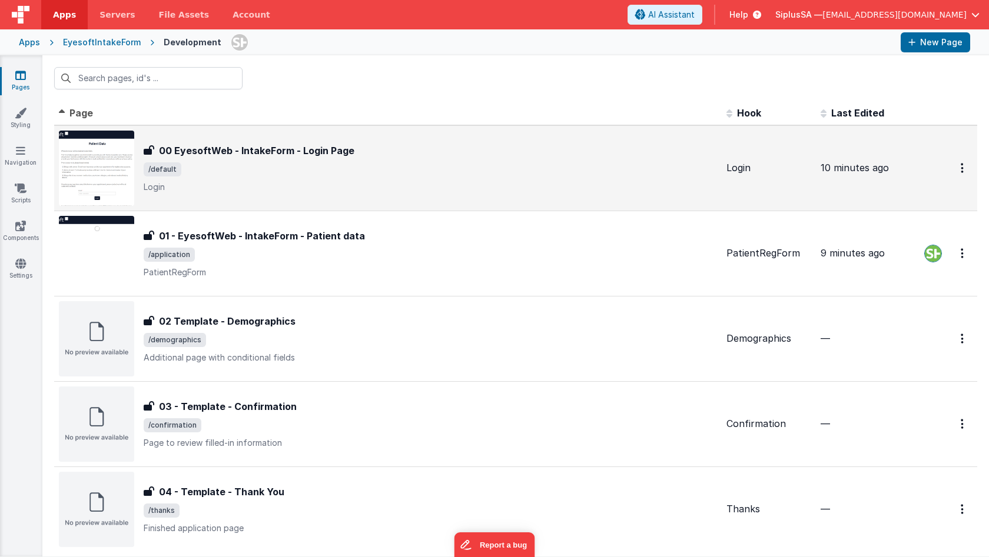
click at [454, 178] on div "00 EyesoftWeb - IntakeForm - Login Page 00 EyesoftWeb - IntakeForm - Login Page…" at bounding box center [430, 168] width 573 height 49
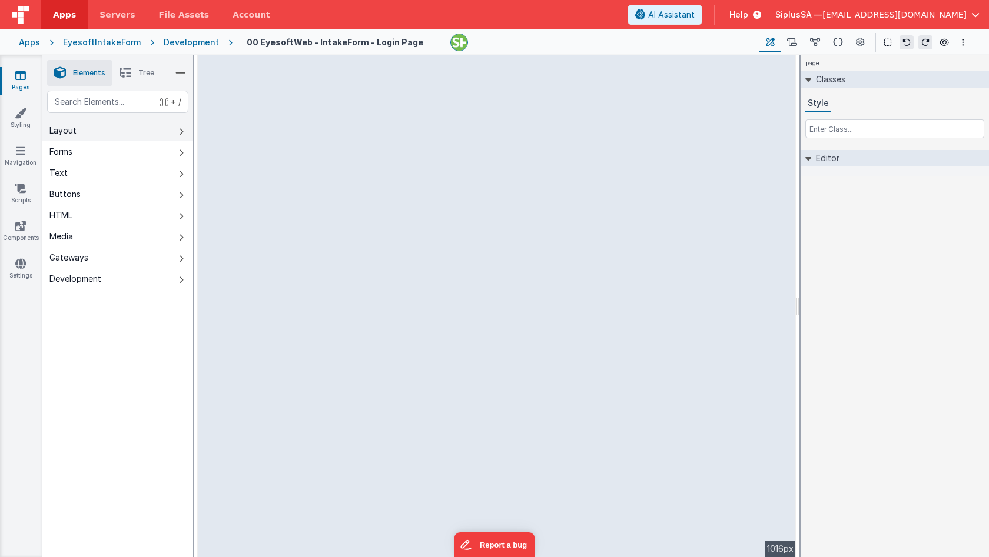
click at [105, 136] on button "Layout" at bounding box center [117, 130] width 151 height 21
click at [108, 143] on button "Forms" at bounding box center [117, 151] width 151 height 21
click at [139, 180] on button "Text" at bounding box center [117, 172] width 151 height 21
click at [151, 195] on button "Buttons" at bounding box center [117, 194] width 151 height 21
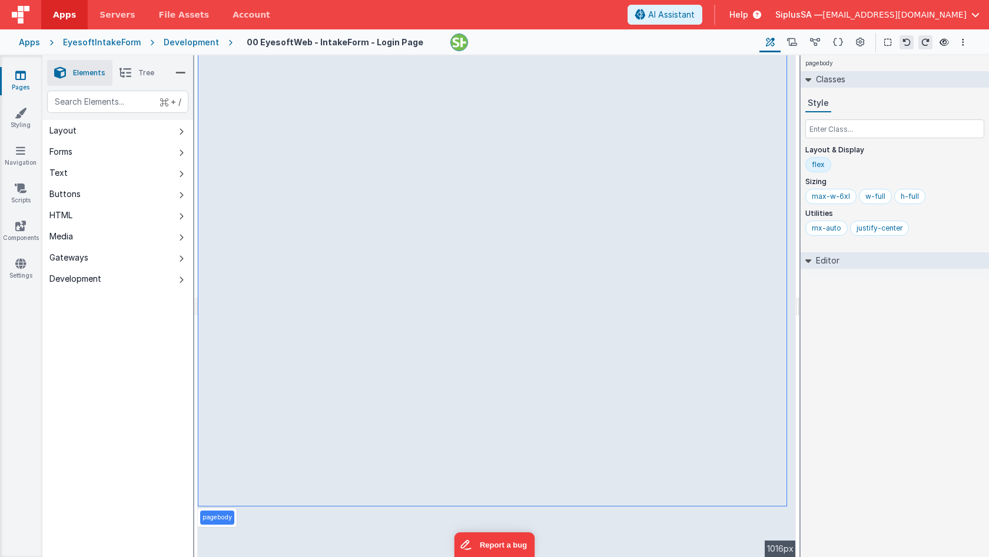
click at [120, 69] on icon at bounding box center [125, 73] width 12 height 16
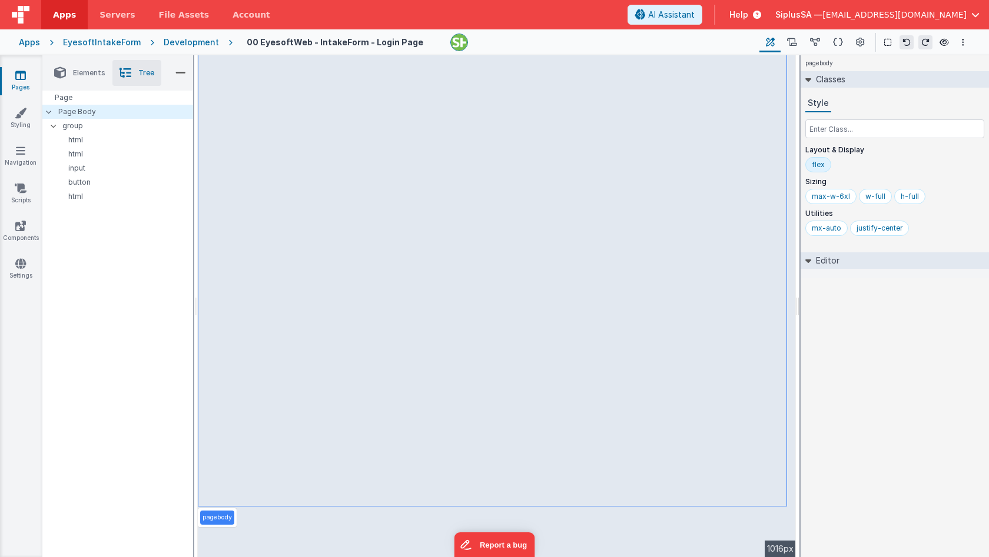
click at [114, 42] on div "EyesoftIntakeForm" at bounding box center [102, 42] width 78 height 12
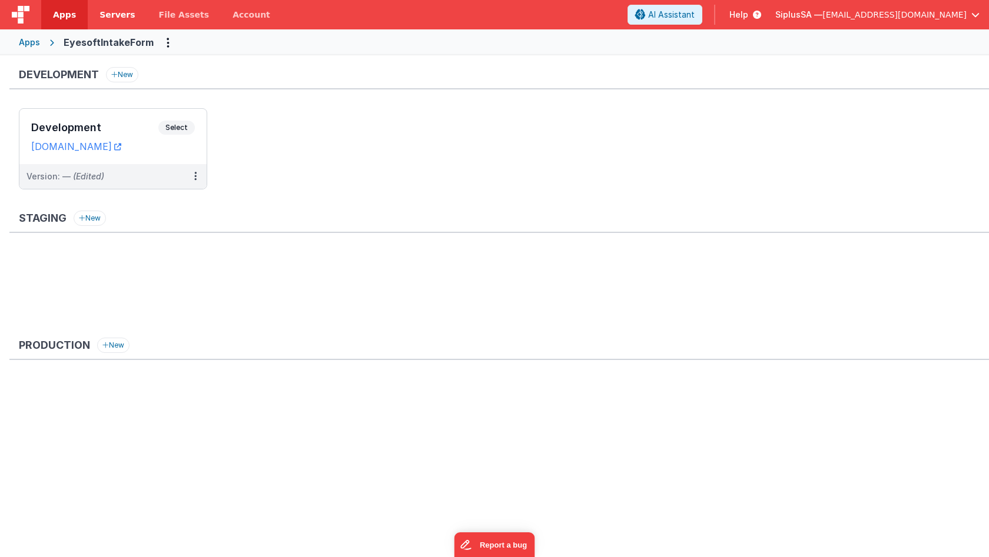
click at [112, 7] on link "Servers" at bounding box center [117, 14] width 59 height 29
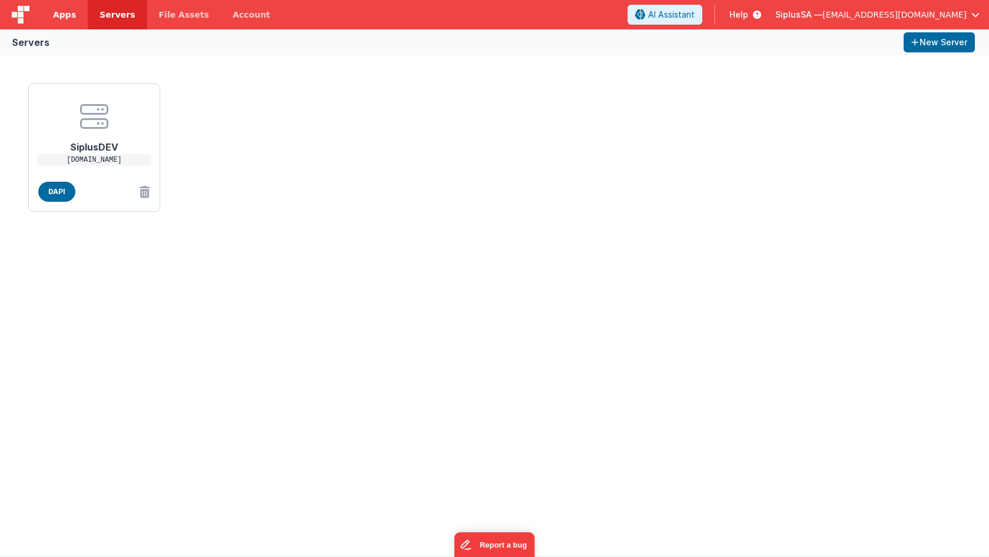
click at [62, 6] on link "Apps" at bounding box center [64, 14] width 46 height 29
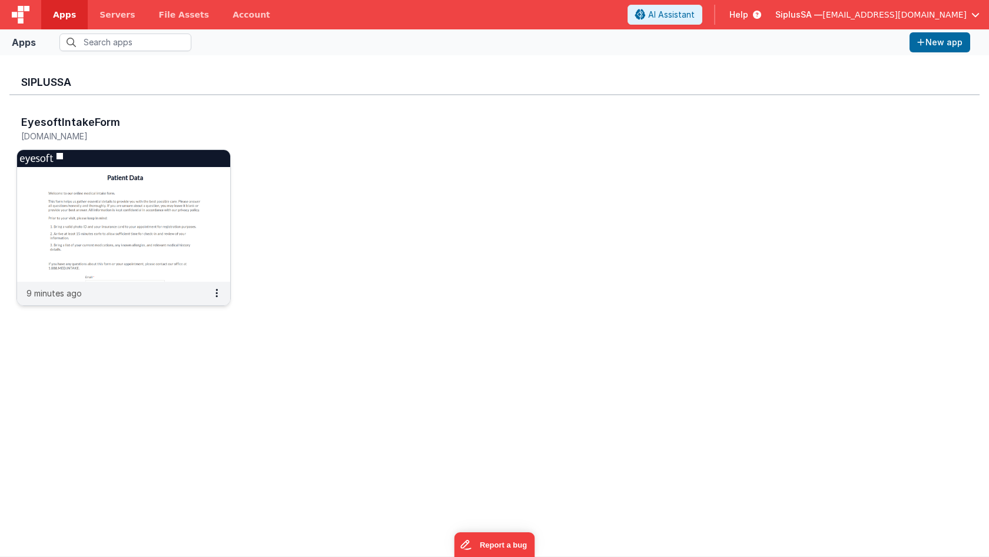
click at [164, 280] on img at bounding box center [123, 216] width 213 height 132
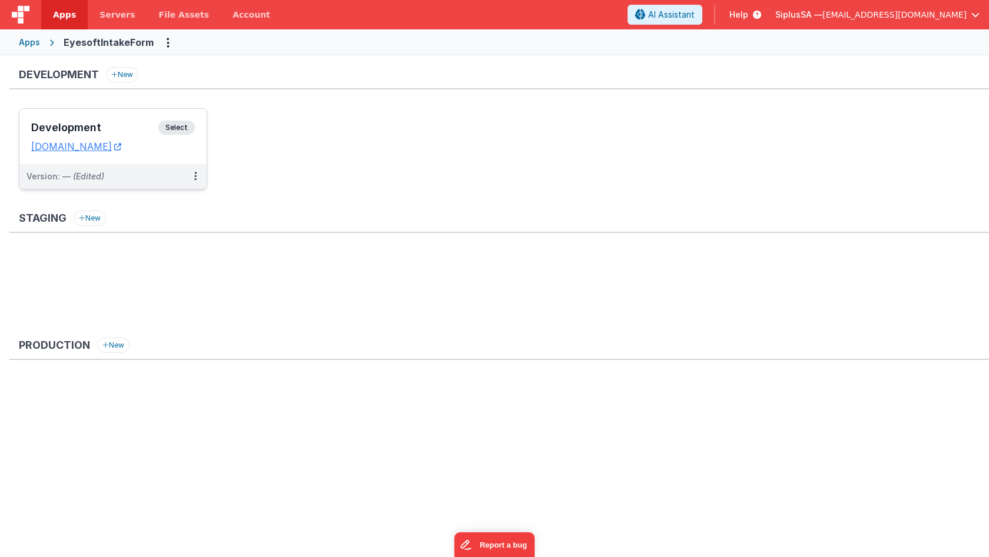
click at [177, 125] on span "Select" at bounding box center [176, 128] width 36 height 14
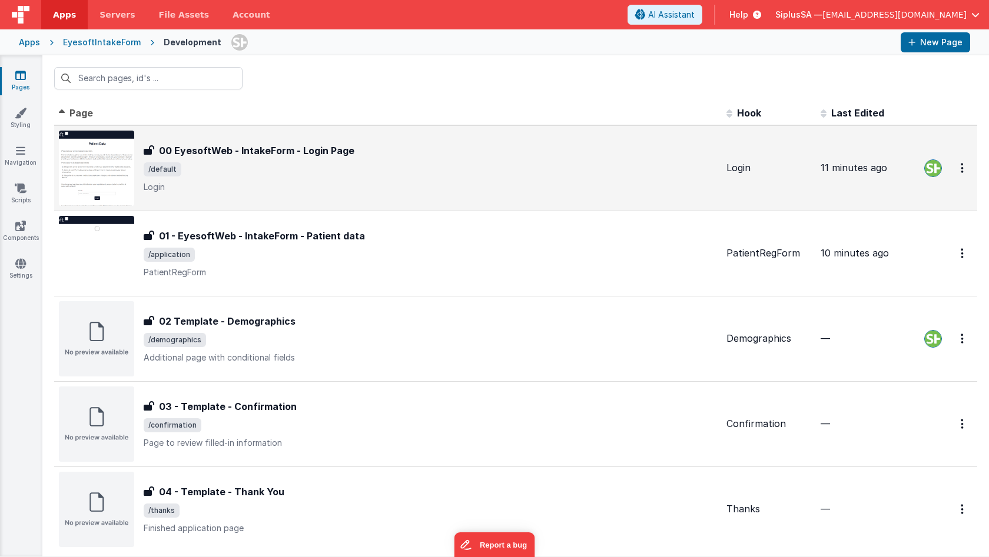
click at [293, 172] on span "/default" at bounding box center [430, 169] width 573 height 14
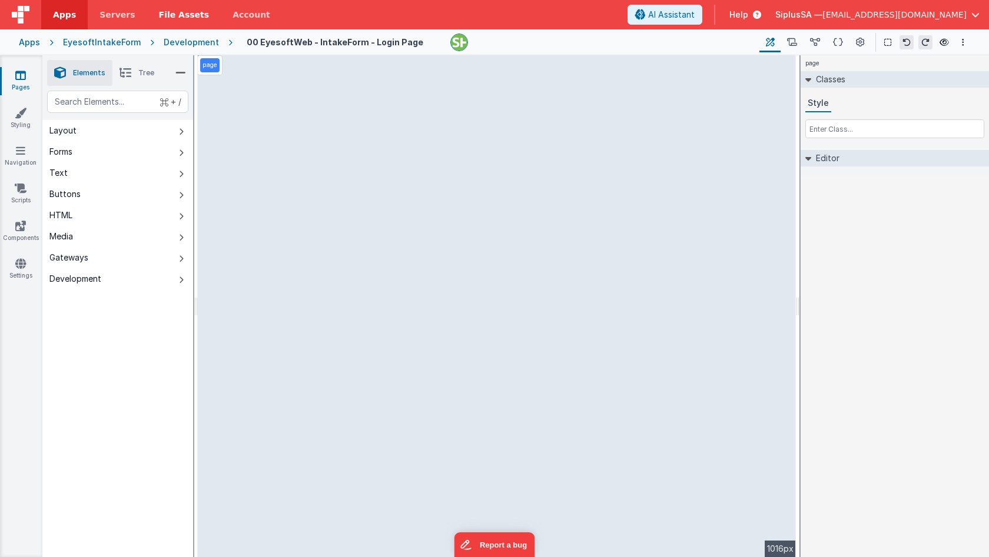
click at [187, 15] on span "File Assets" at bounding box center [184, 15] width 51 height 12
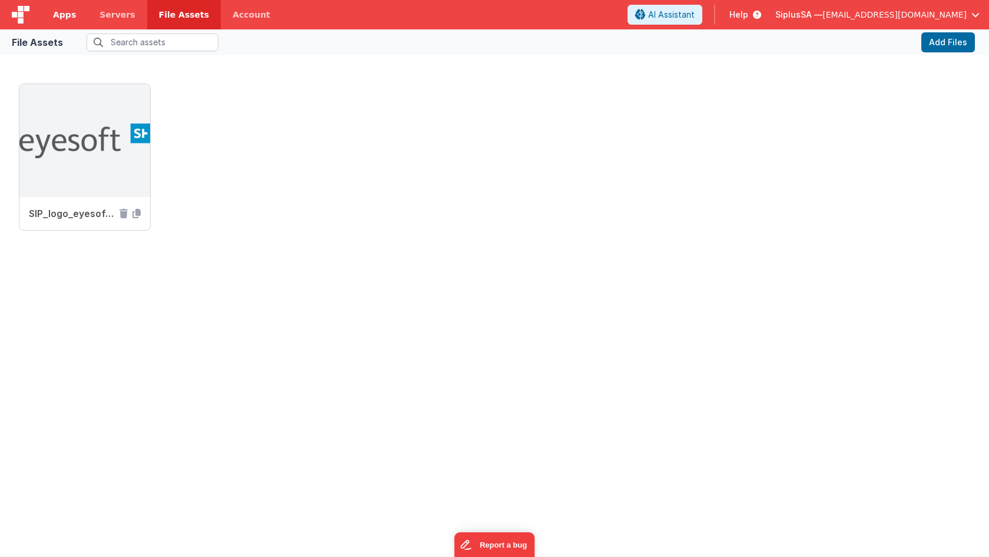
click at [65, 11] on span "Apps" at bounding box center [64, 15] width 23 height 12
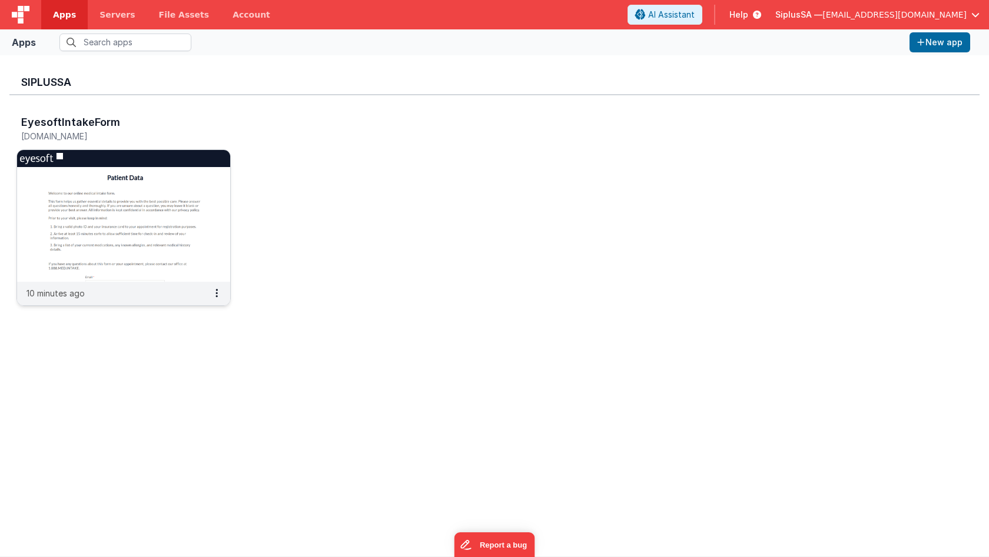
click at [139, 204] on img at bounding box center [123, 216] width 213 height 132
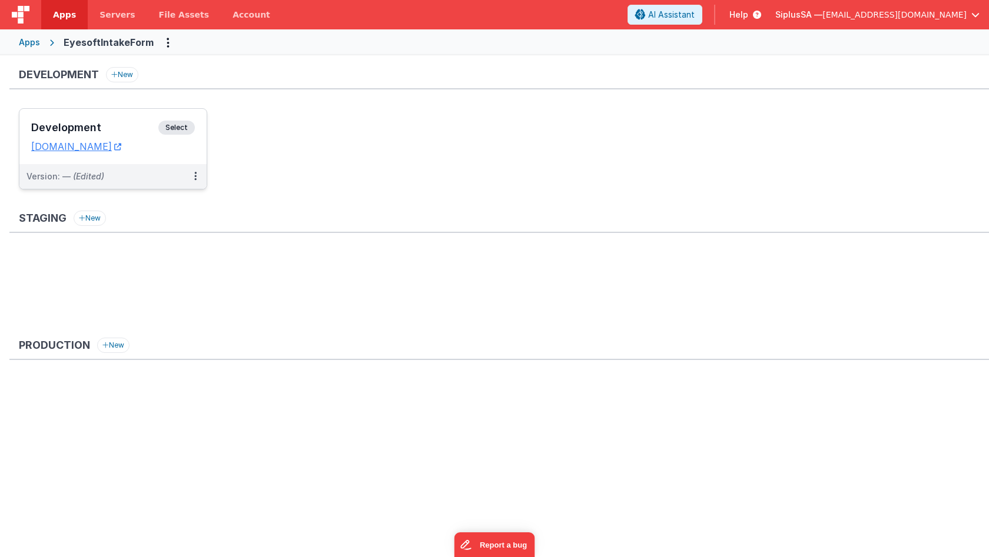
click at [190, 121] on span "Select" at bounding box center [176, 128] width 36 height 14
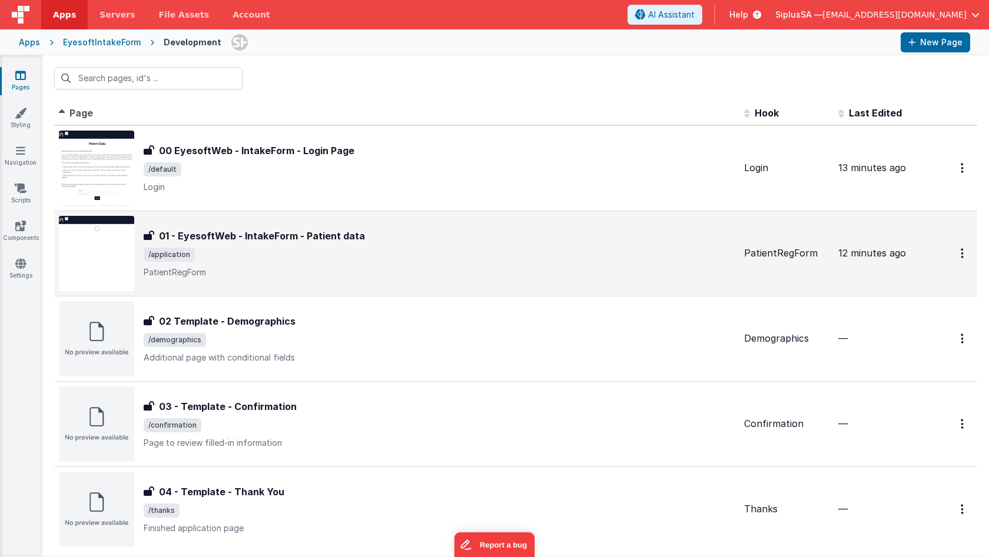
click at [271, 232] on h3 "01 - EyesoftWeb - IntakeForm - Patient data" at bounding box center [262, 236] width 206 height 14
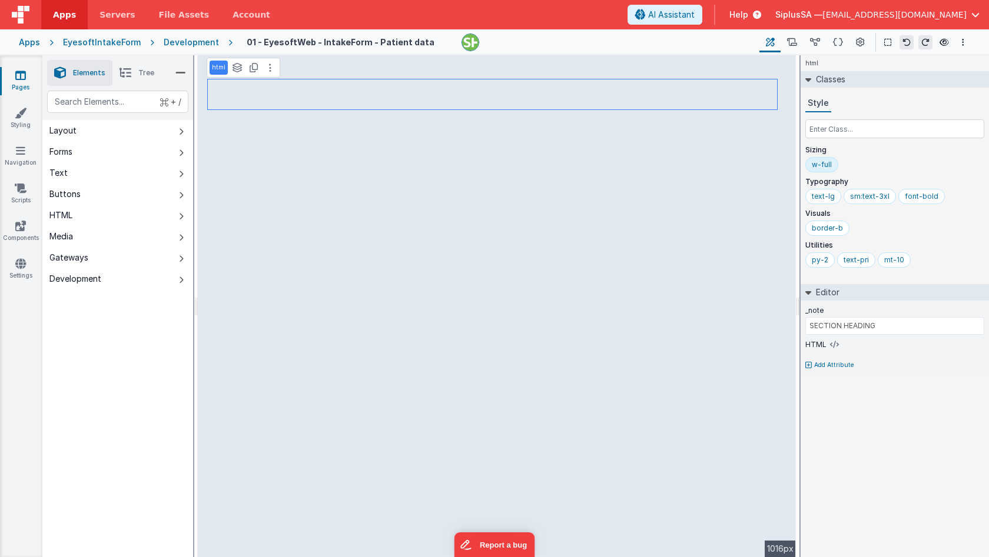
select select "string"
